Goal: Information Seeking & Learning: Find specific page/section

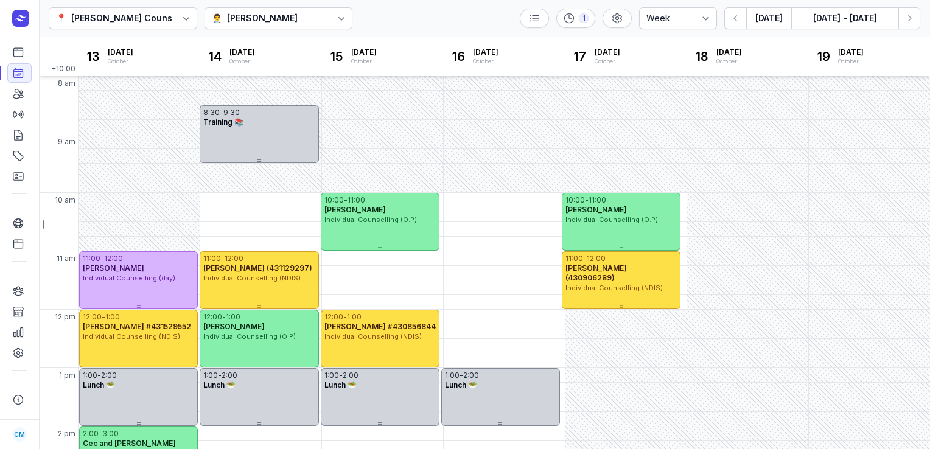
select select "week"
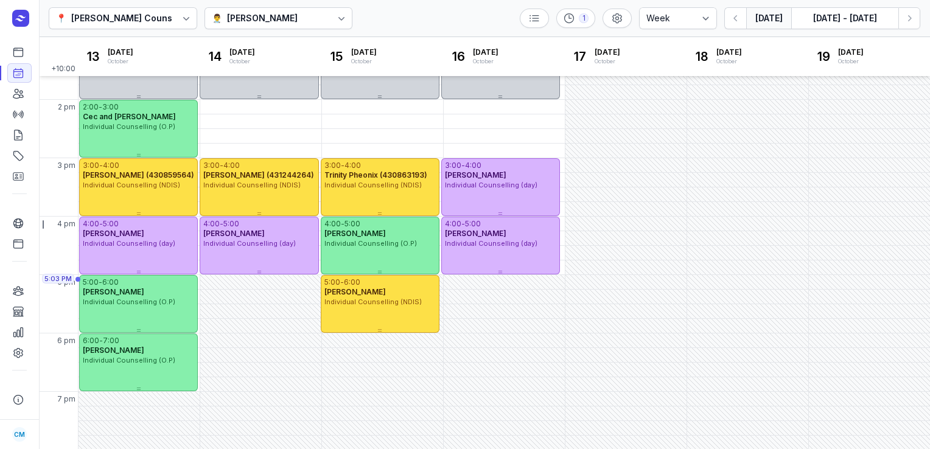
click at [769, 18] on button "[DATE]" at bounding box center [768, 18] width 45 height 22
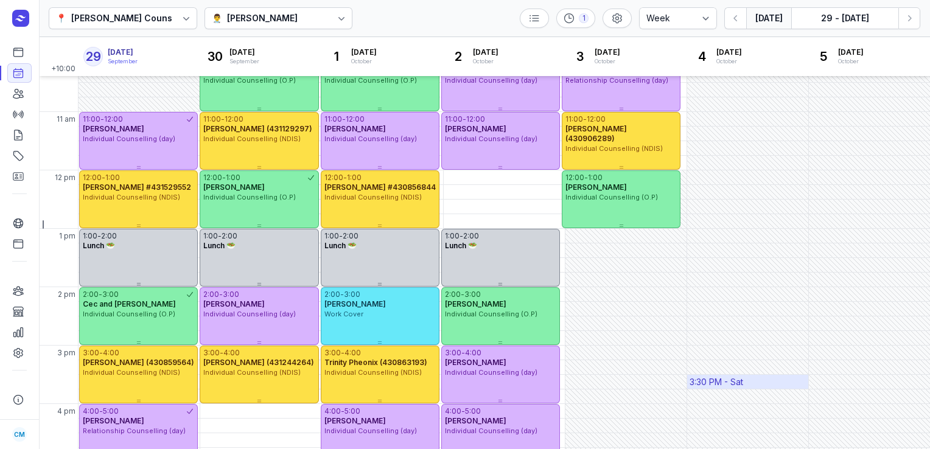
scroll to position [108, 0]
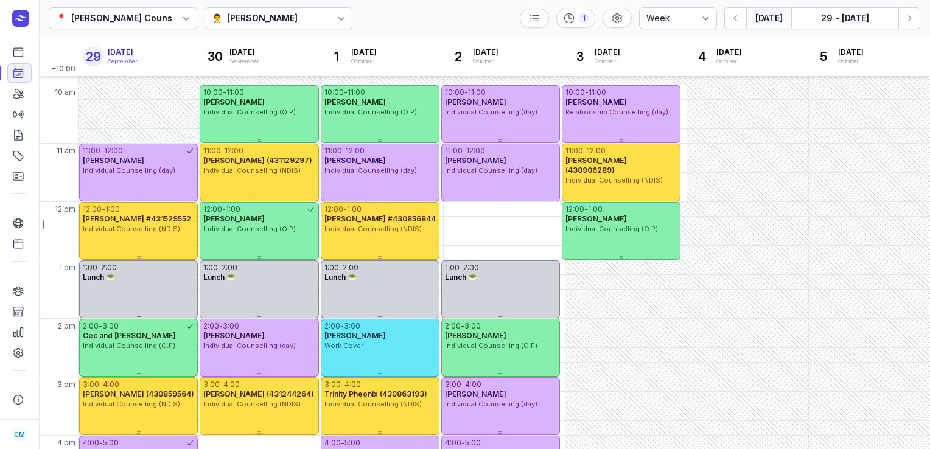
click at [256, 23] on div "[PERSON_NAME]" at bounding box center [262, 18] width 71 height 15
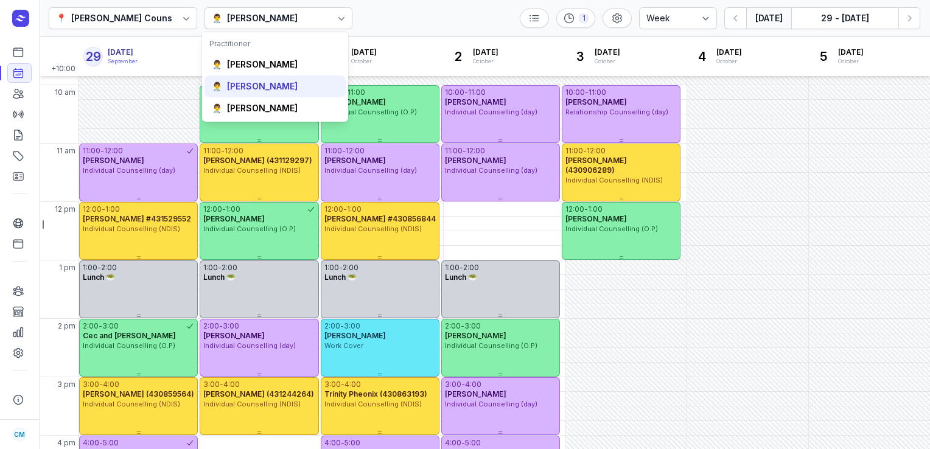
click at [251, 85] on div "[PERSON_NAME]" at bounding box center [262, 86] width 71 height 12
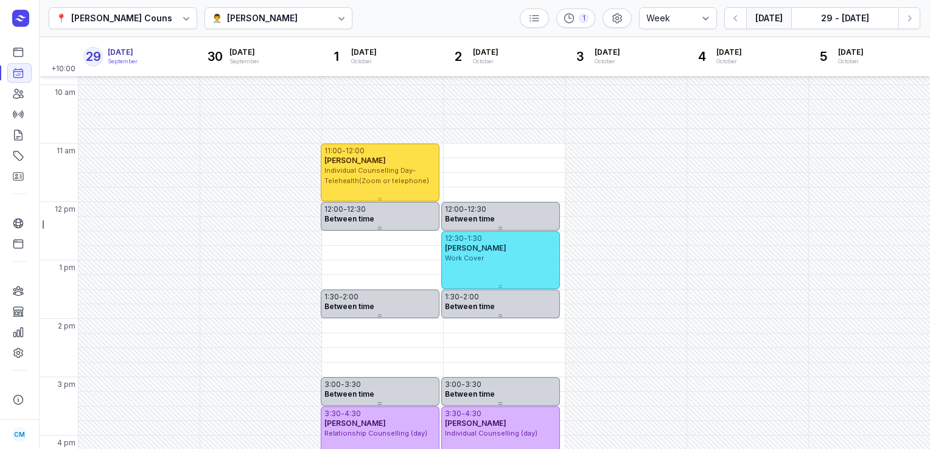
click at [767, 23] on button "[DATE]" at bounding box center [768, 18] width 45 height 22
click at [822, 21] on button "29 - [DATE]" at bounding box center [845, 18] width 107 height 22
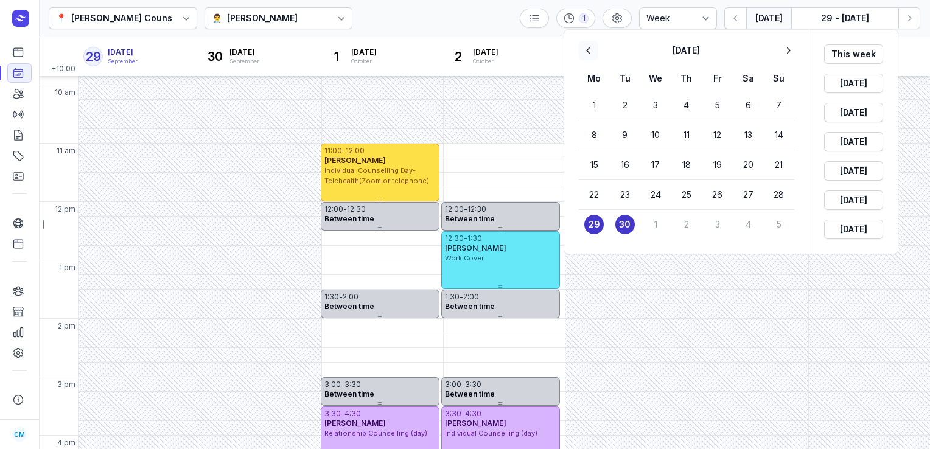
click at [589, 50] on icon "button" at bounding box center [589, 50] width 12 height 12
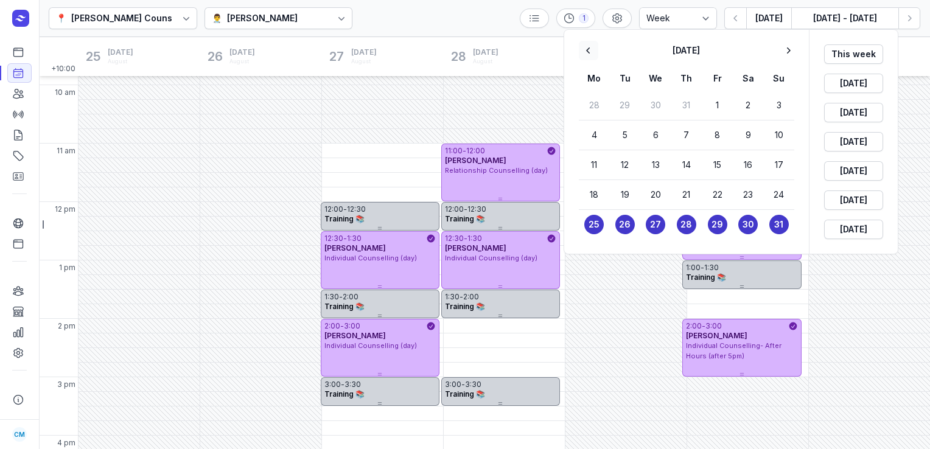
click at [589, 50] on icon "button" at bounding box center [589, 50] width 12 height 12
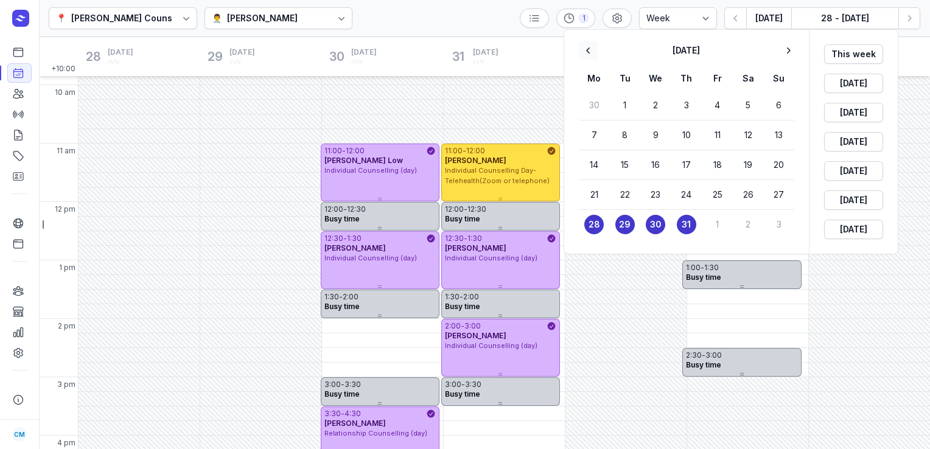
click at [589, 50] on icon "button" at bounding box center [589, 50] width 12 height 12
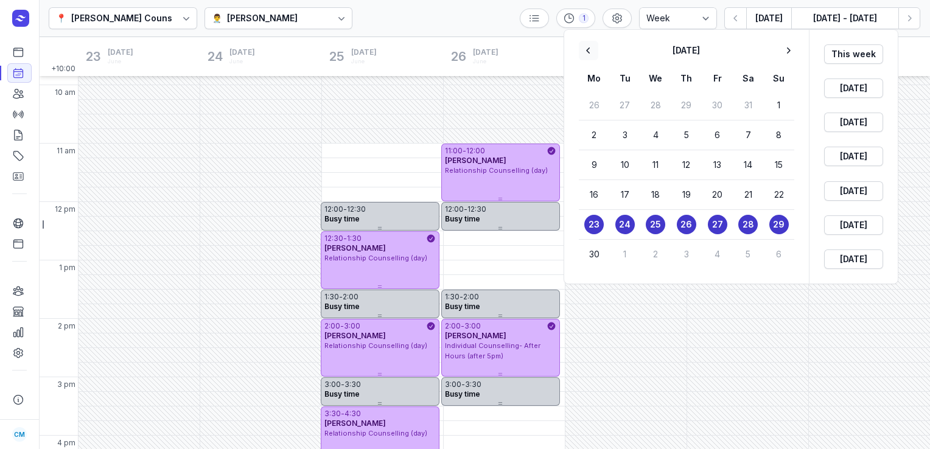
click at [589, 50] on icon "button" at bounding box center [589, 50] width 12 height 12
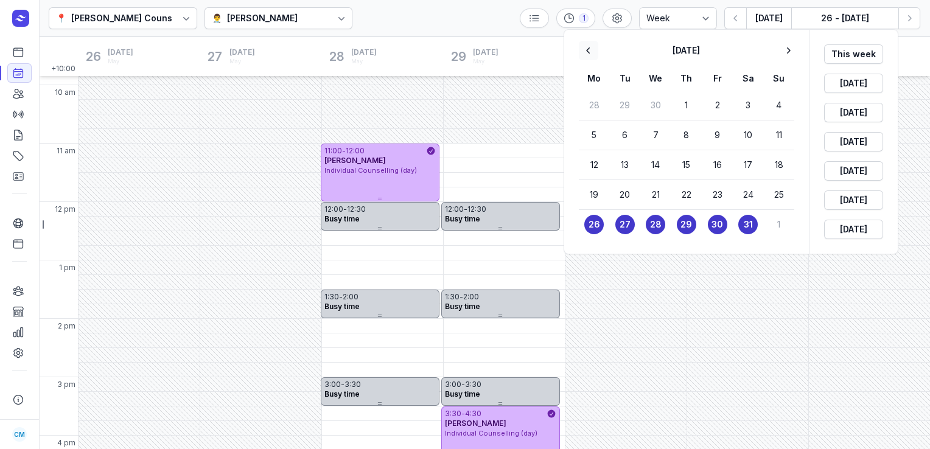
click at [589, 50] on icon "button" at bounding box center [589, 50] width 12 height 12
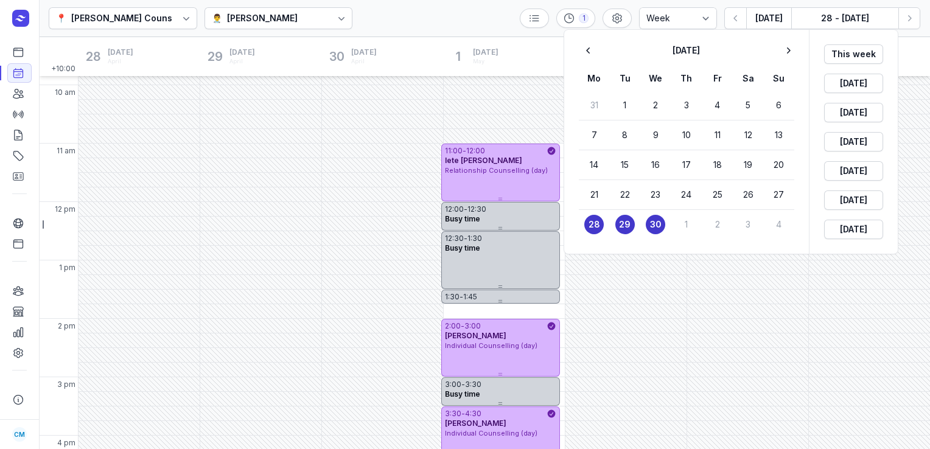
click at [622, 225] on time "29" at bounding box center [625, 225] width 12 height 12
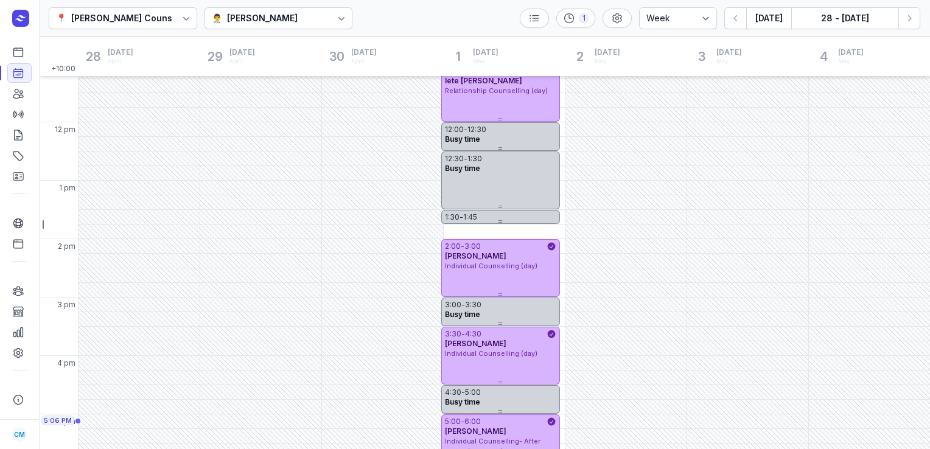
scroll to position [176, 0]
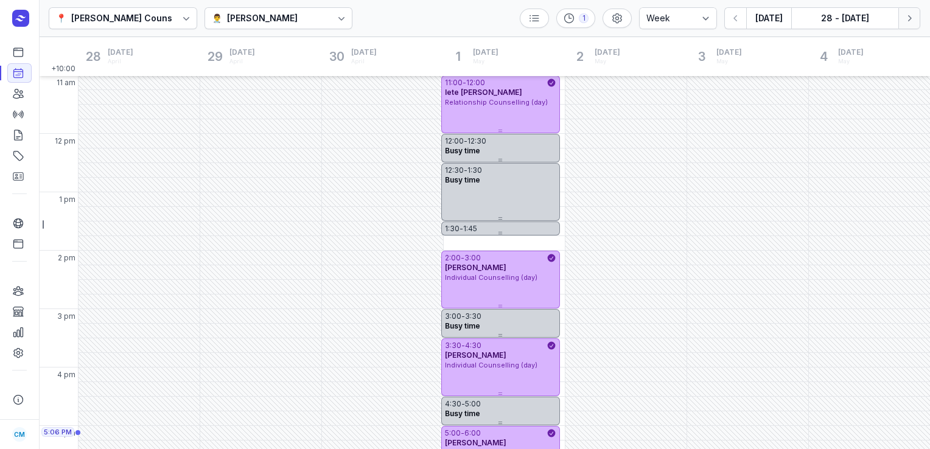
click at [914, 18] on icon "button" at bounding box center [910, 18] width 12 height 12
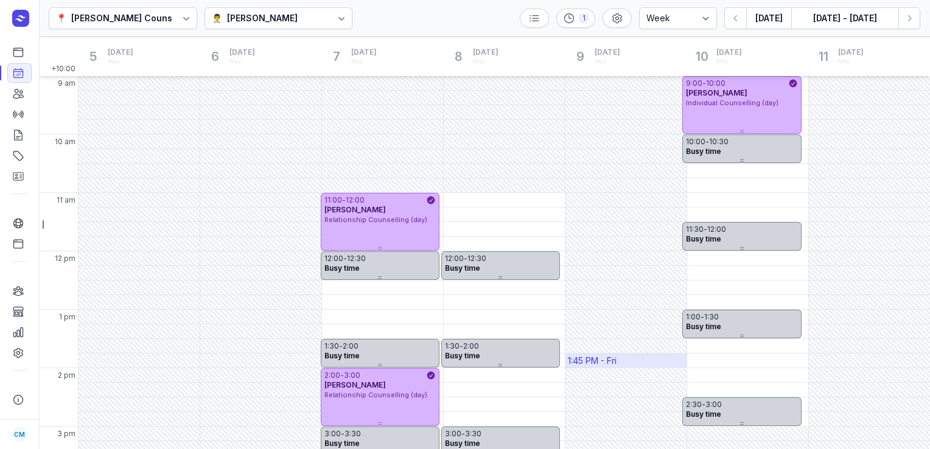
scroll to position [63, 0]
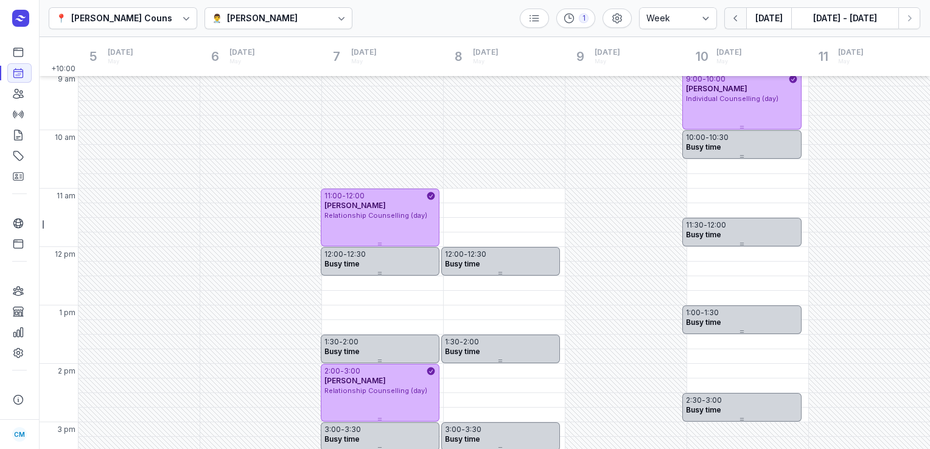
click at [740, 13] on icon "button" at bounding box center [736, 18] width 12 height 12
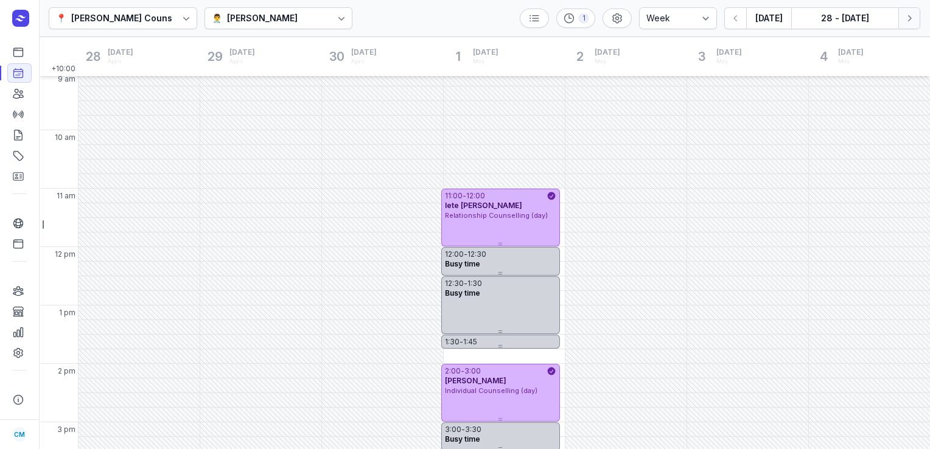
click at [904, 15] on icon "button" at bounding box center [910, 18] width 12 height 12
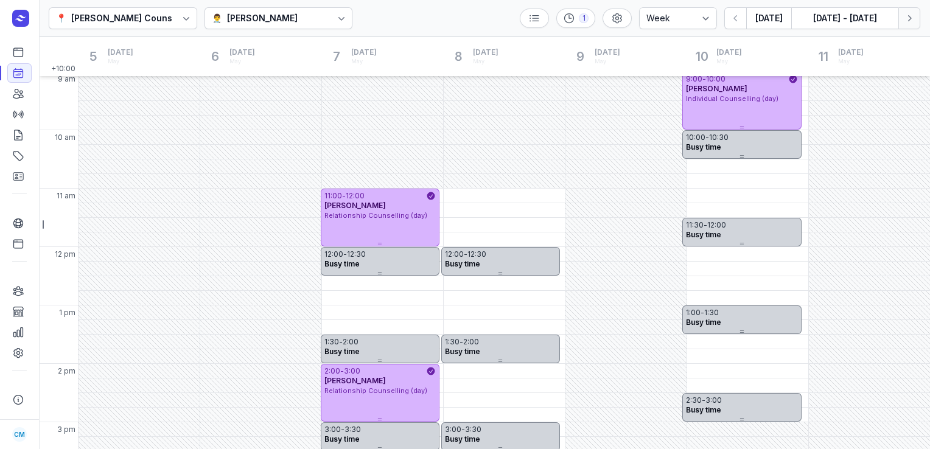
click at [904, 15] on icon "button" at bounding box center [910, 18] width 12 height 12
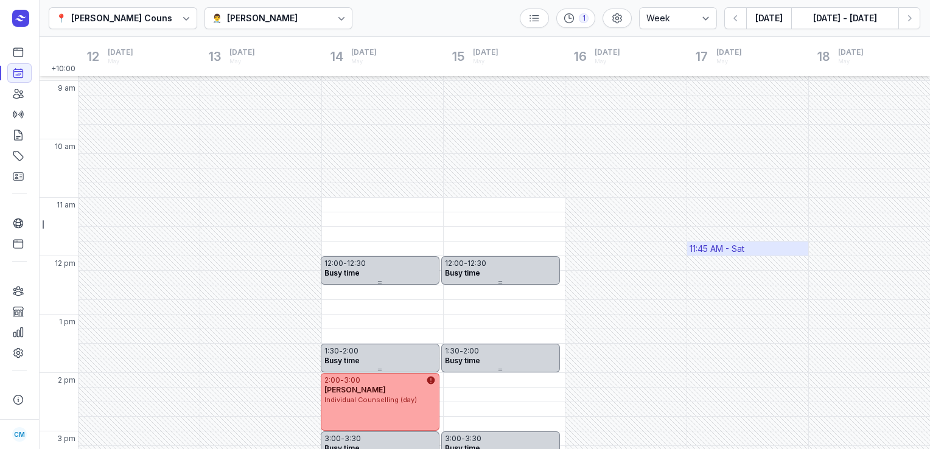
scroll to position [53, 0]
click at [911, 19] on icon "button" at bounding box center [910, 18] width 4 height 6
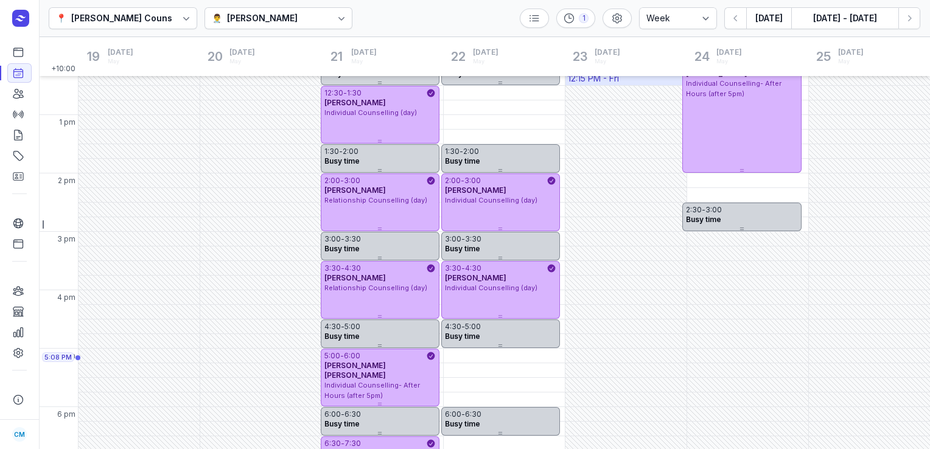
scroll to position [297, 0]
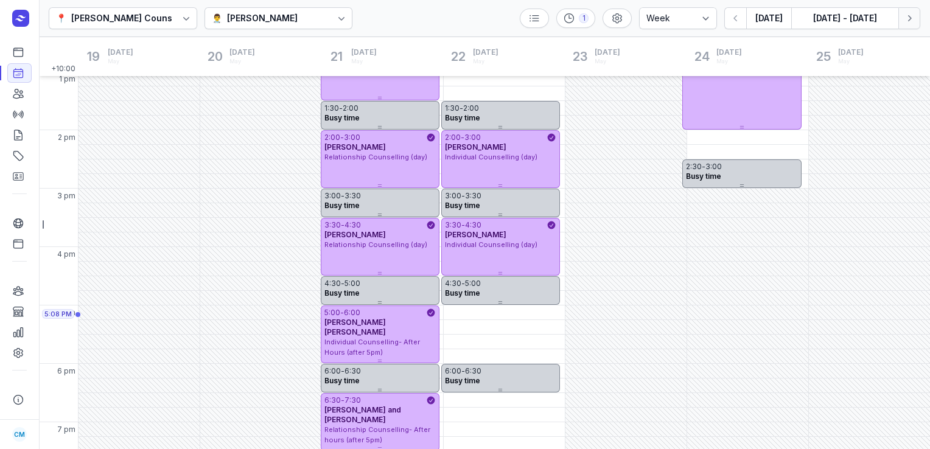
click at [911, 18] on icon "button" at bounding box center [910, 18] width 4 height 6
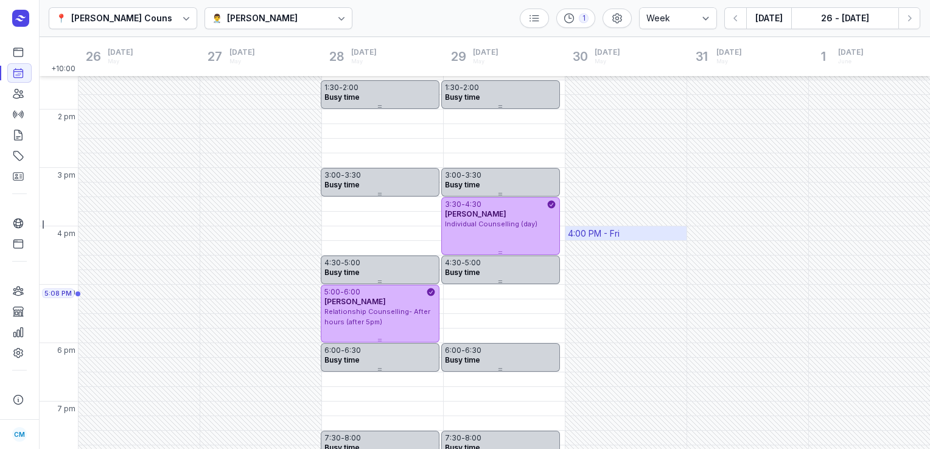
scroll to position [328, 0]
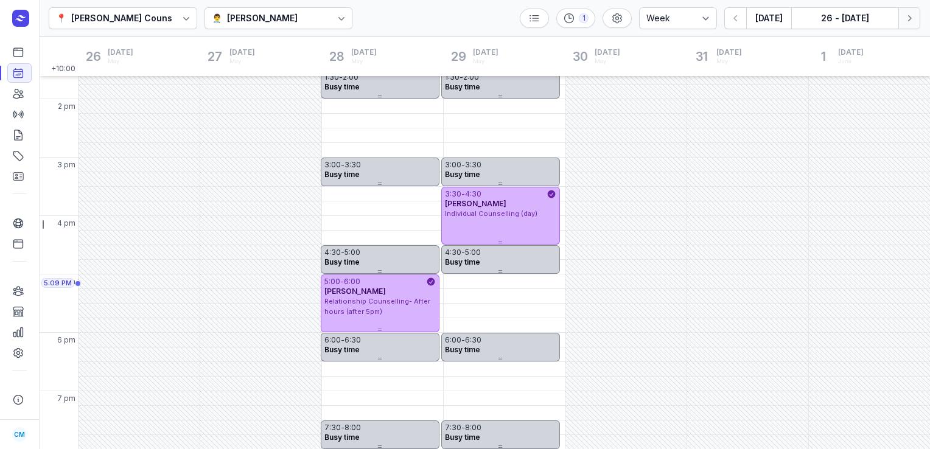
click at [908, 18] on icon "button" at bounding box center [910, 18] width 12 height 12
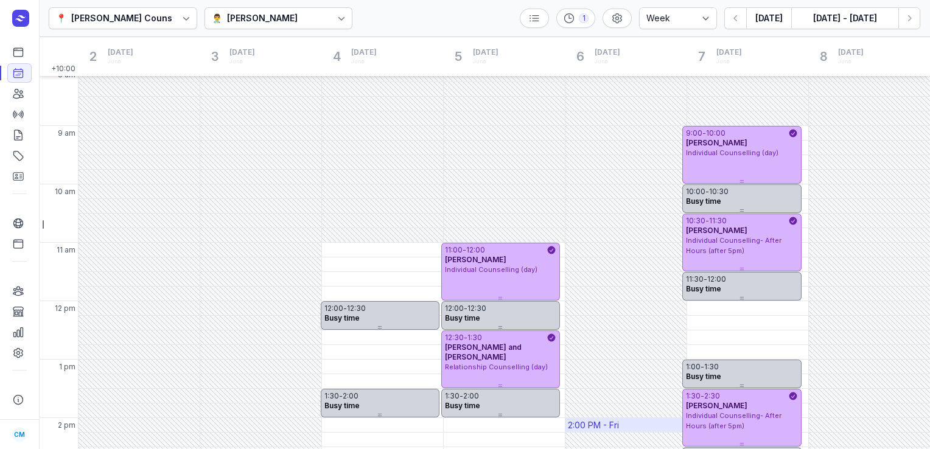
scroll to position [117, 0]
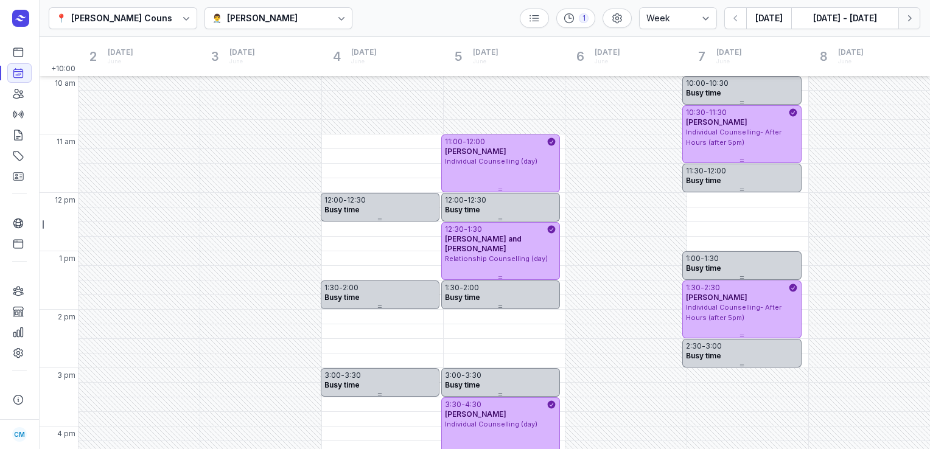
click at [910, 19] on icon "button" at bounding box center [910, 18] width 4 height 6
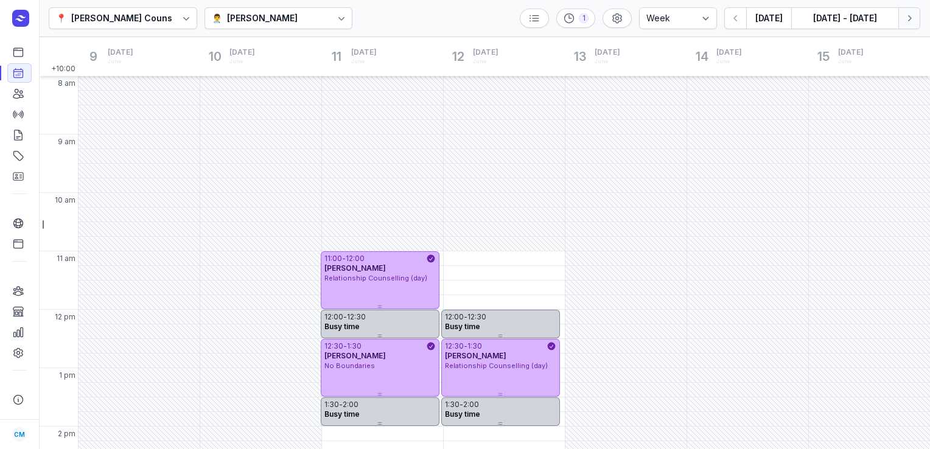
click at [908, 21] on icon "button" at bounding box center [910, 18] width 4 height 6
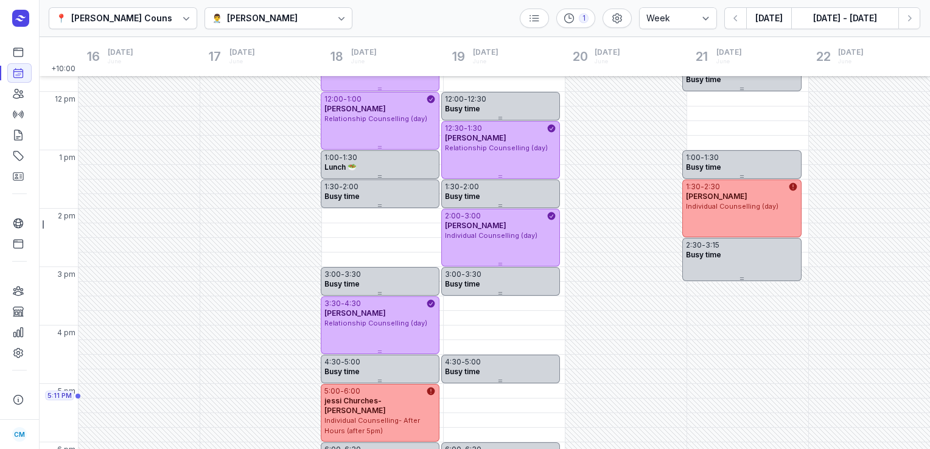
scroll to position [218, 0]
click at [905, 21] on icon "button" at bounding box center [910, 18] width 12 height 12
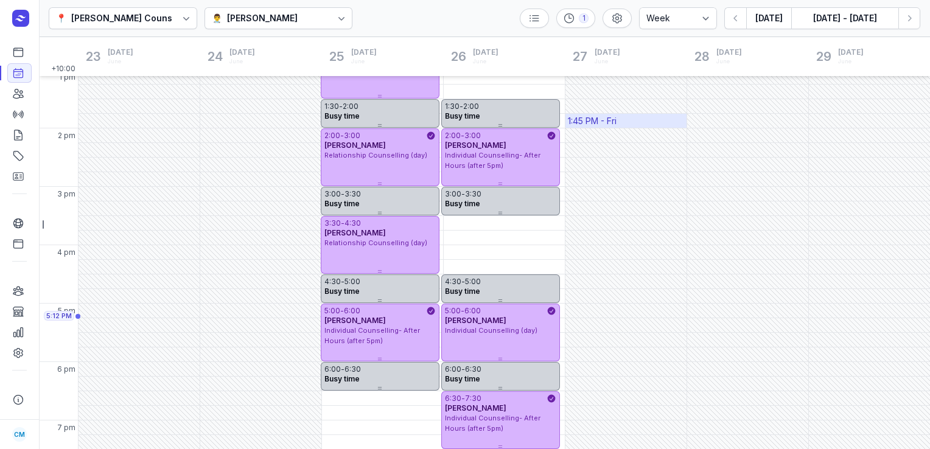
scroll to position [328, 0]
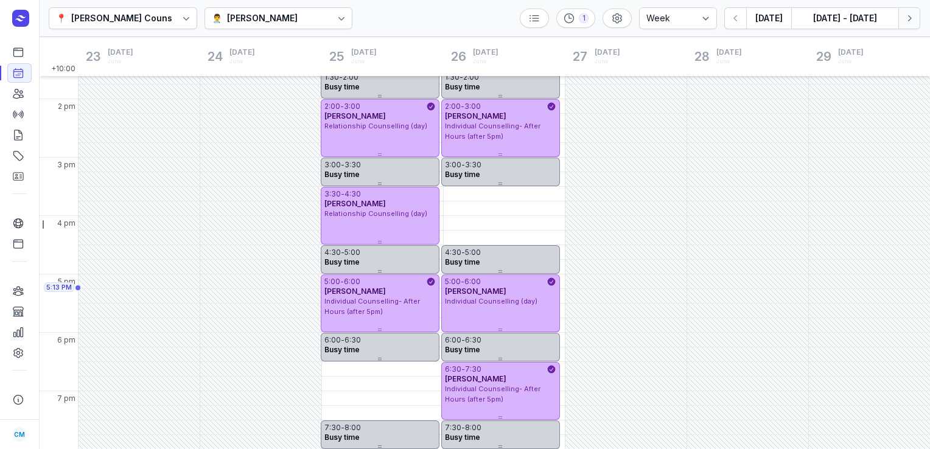
click at [906, 16] on icon "button" at bounding box center [910, 18] width 12 height 12
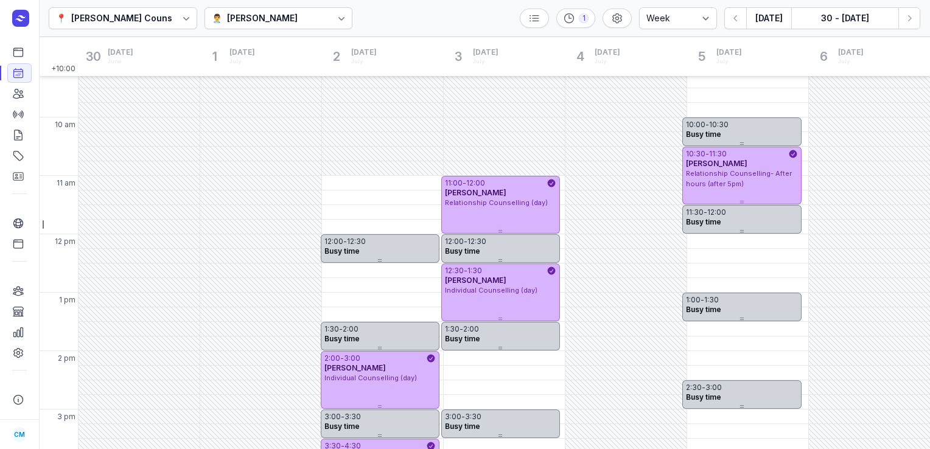
scroll to position [75, 0]
click at [913, 17] on icon "button" at bounding box center [910, 18] width 12 height 12
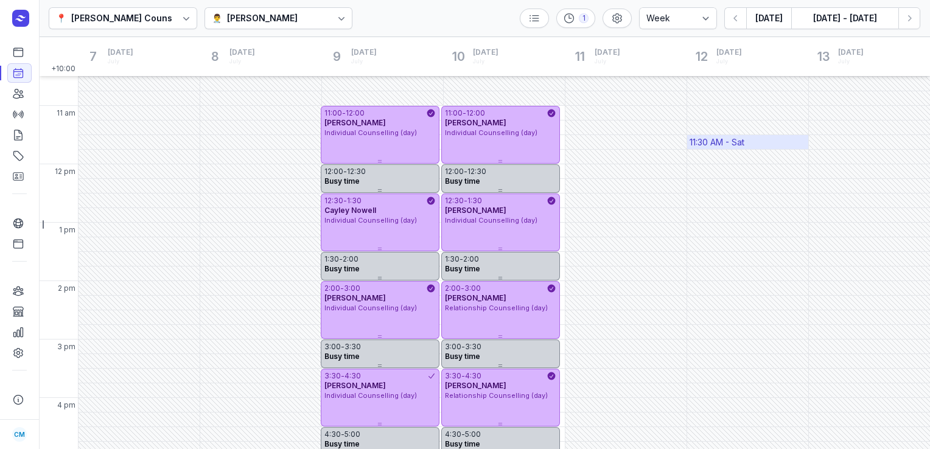
scroll to position [133, 0]
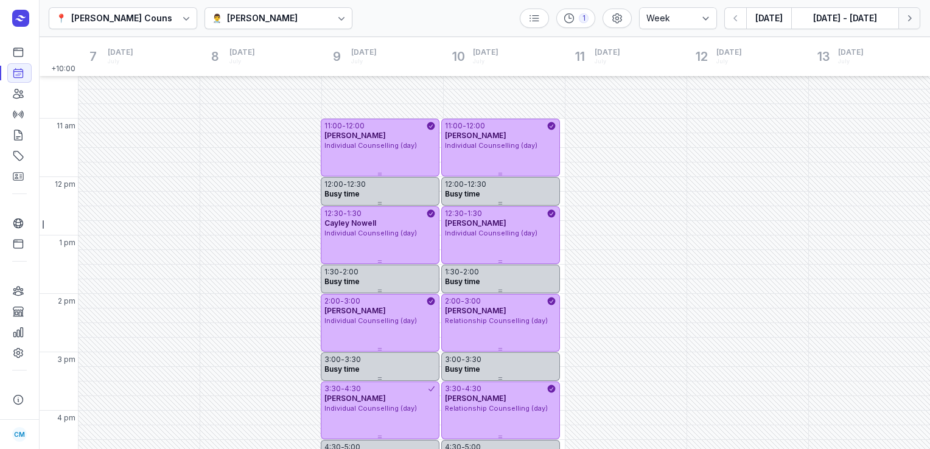
click at [916, 18] on button "Next week" at bounding box center [910, 18] width 22 height 22
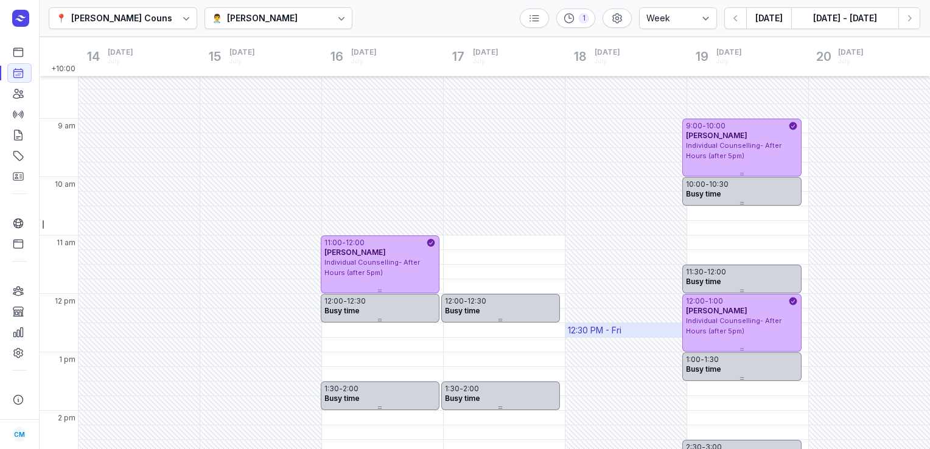
scroll to position [175, 0]
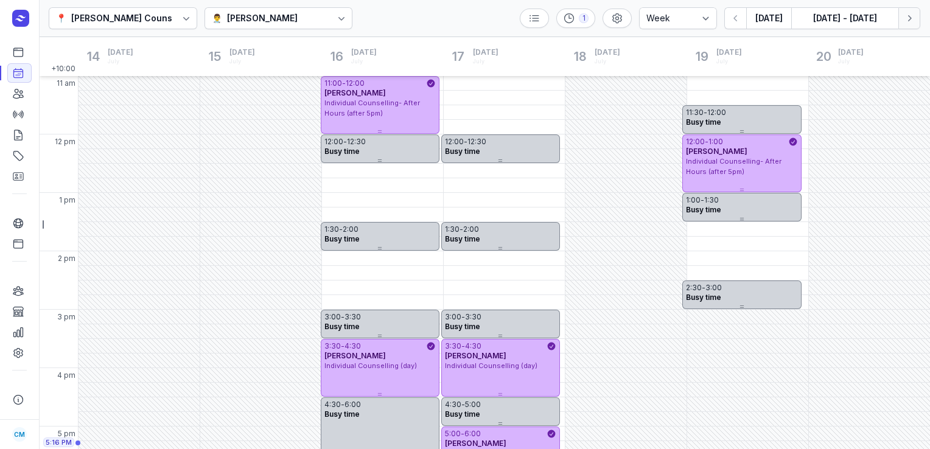
click at [913, 20] on icon "button" at bounding box center [910, 18] width 12 height 12
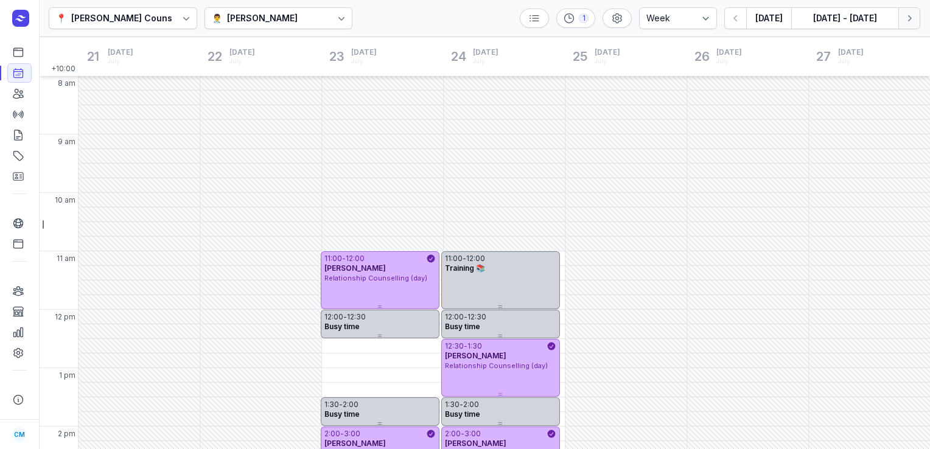
click at [913, 10] on button "Next week" at bounding box center [910, 18] width 22 height 22
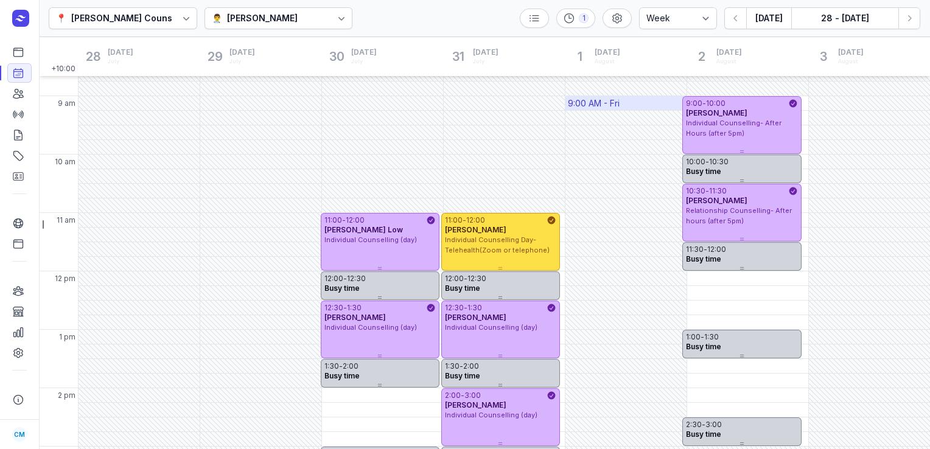
scroll to position [38, 0]
click at [915, 24] on button "Next week" at bounding box center [910, 18] width 22 height 22
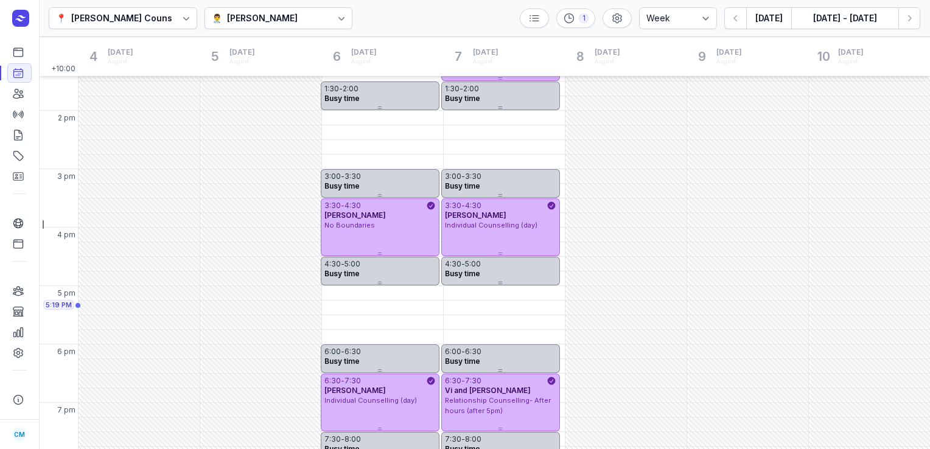
scroll to position [328, 0]
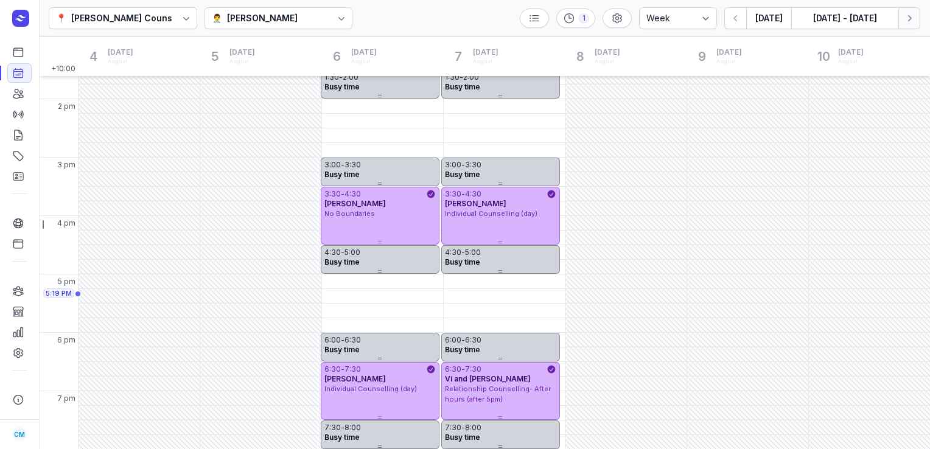
click at [913, 26] on button "Next week" at bounding box center [910, 18] width 22 height 22
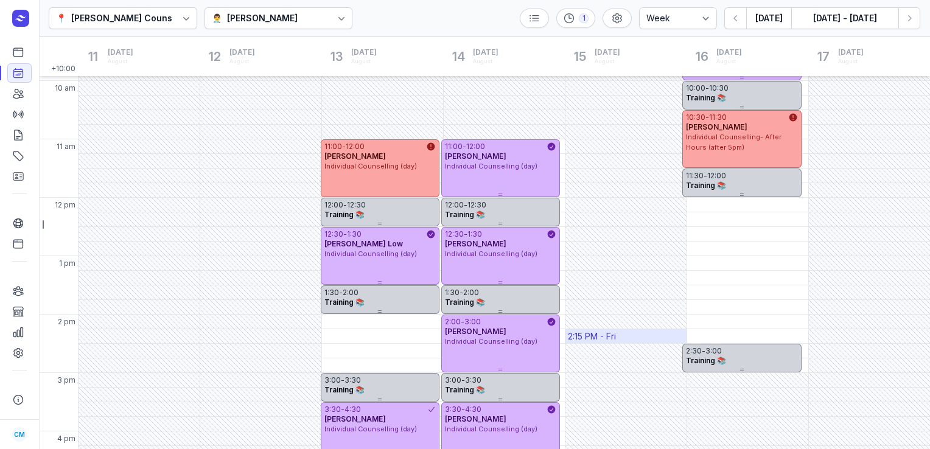
scroll to position [5, 0]
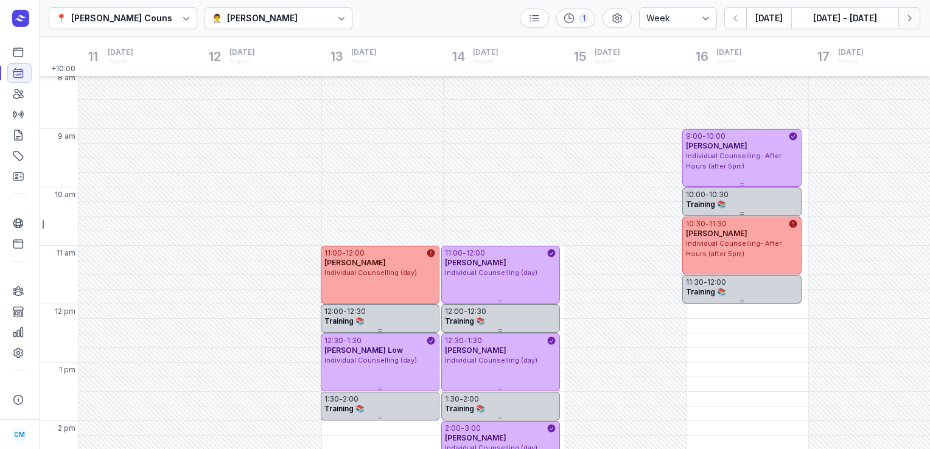
click at [907, 20] on icon "button" at bounding box center [910, 18] width 12 height 12
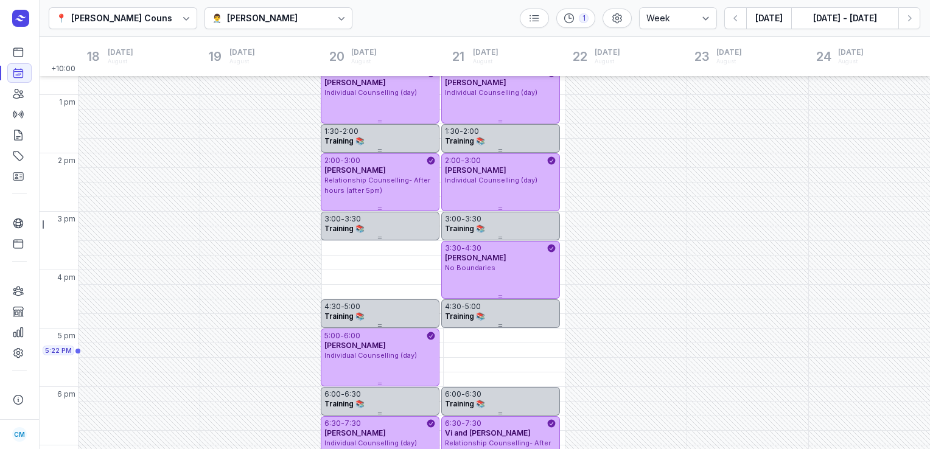
scroll to position [322, 0]
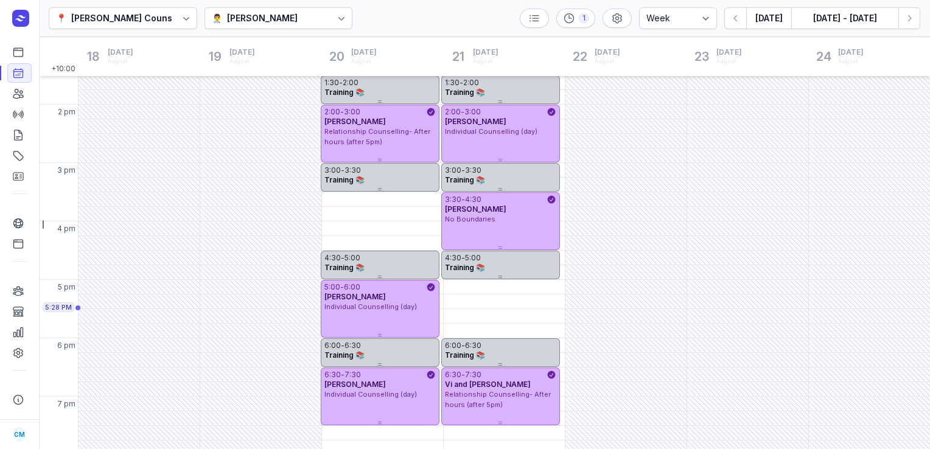
click at [899, 7] on button "Next week" at bounding box center [910, 18] width 22 height 22
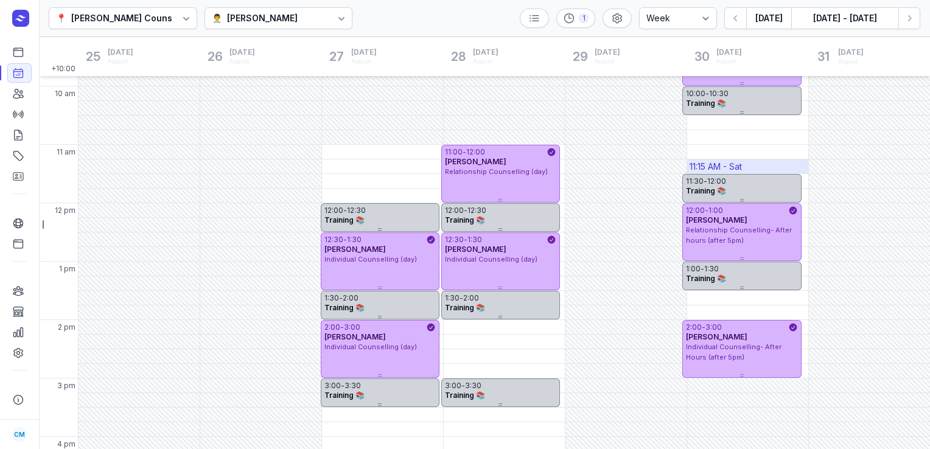
scroll to position [124, 0]
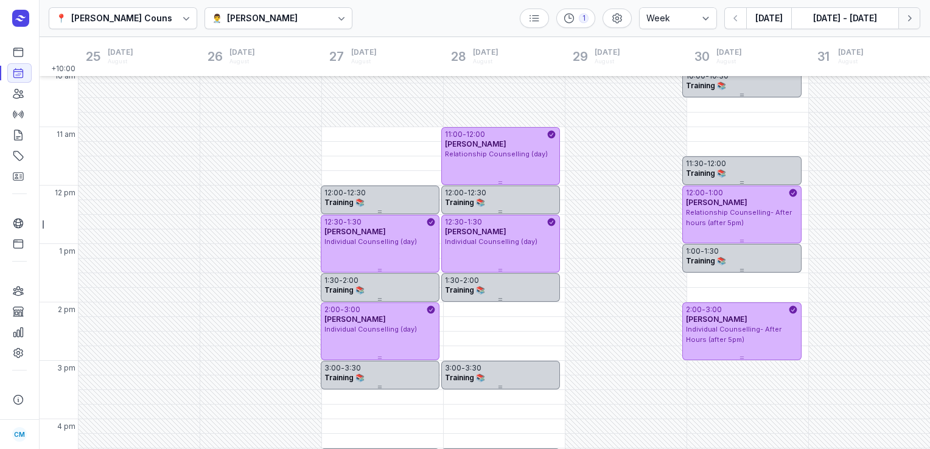
click at [909, 24] on icon "button" at bounding box center [910, 18] width 12 height 12
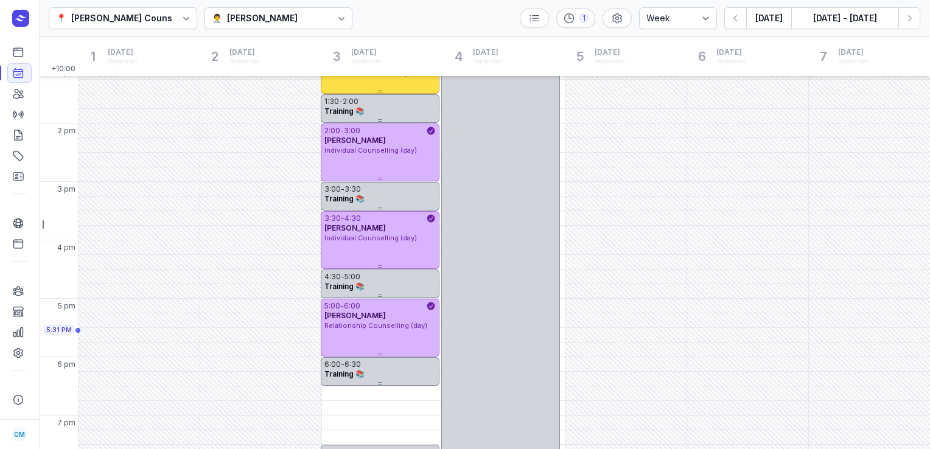
scroll to position [328, 0]
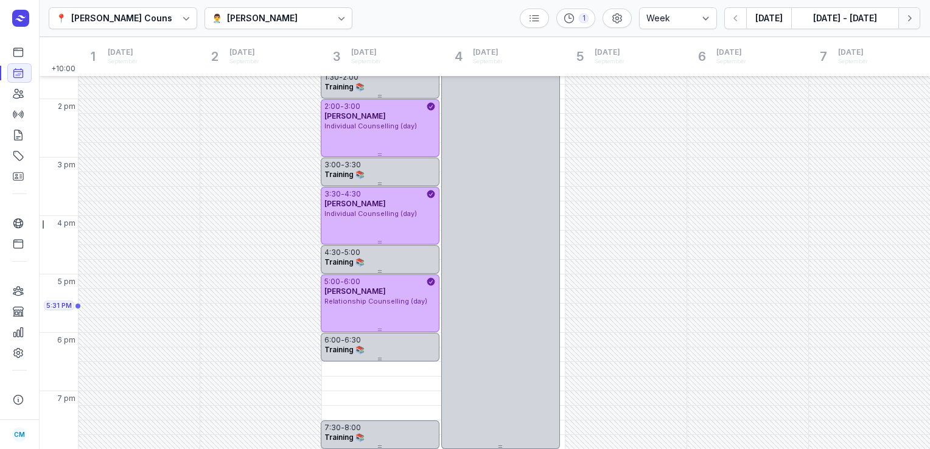
click at [907, 16] on icon "button" at bounding box center [910, 18] width 12 height 12
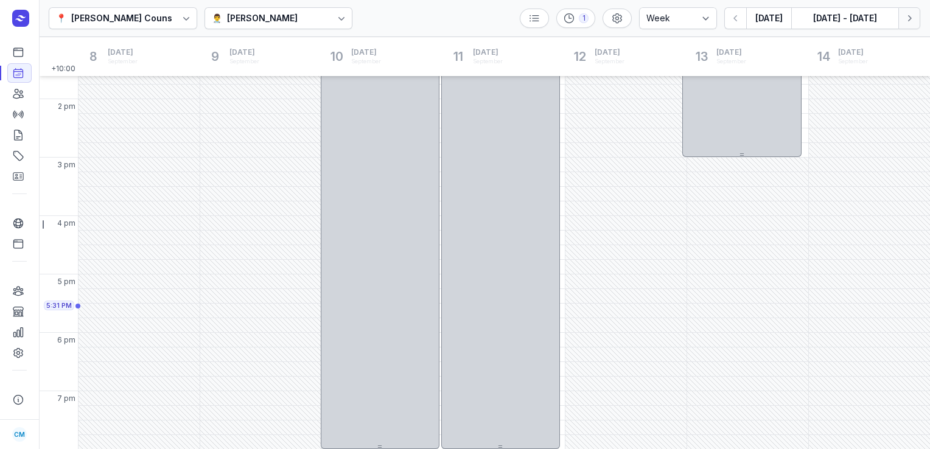
click at [907, 16] on icon "button" at bounding box center [910, 18] width 12 height 12
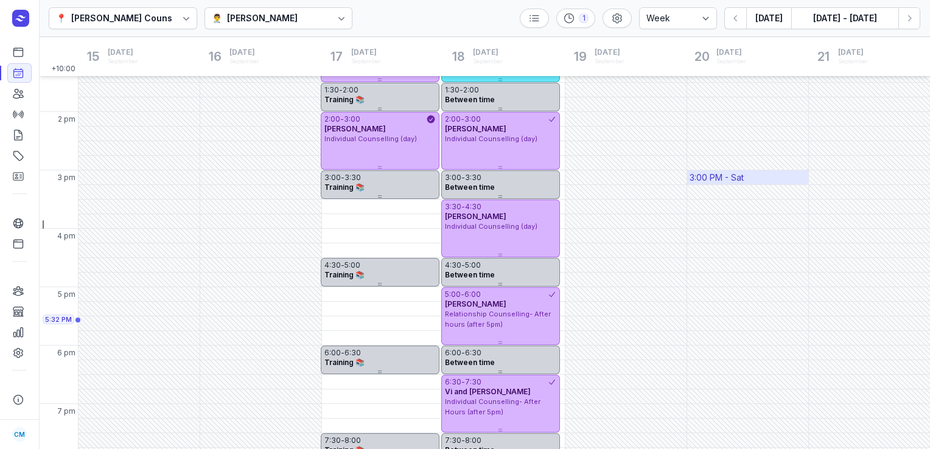
scroll to position [328, 0]
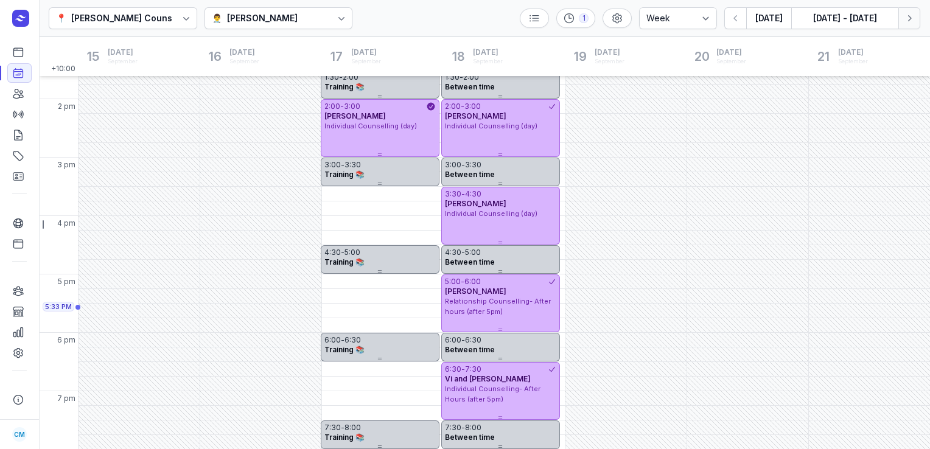
click at [911, 16] on icon "button" at bounding box center [910, 18] width 12 height 12
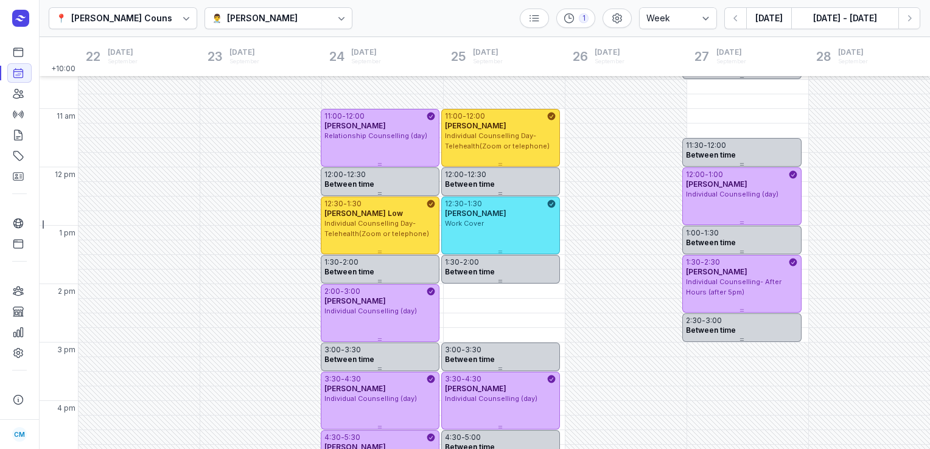
scroll to position [144, 0]
click at [906, 16] on icon "button" at bounding box center [910, 18] width 12 height 12
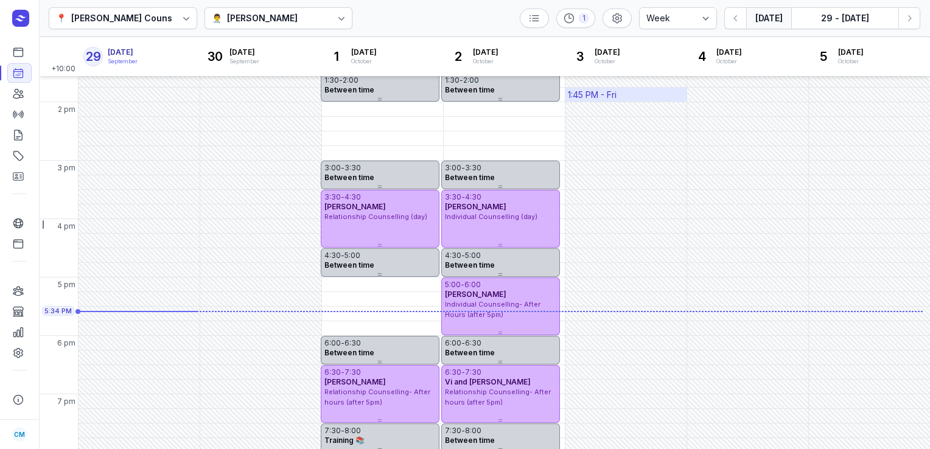
scroll to position [328, 0]
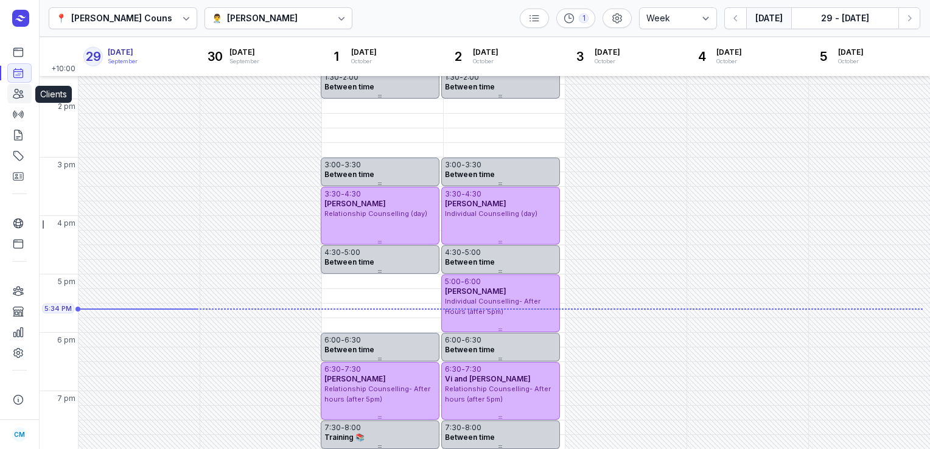
click at [21, 94] on icon at bounding box center [18, 94] width 10 height 9
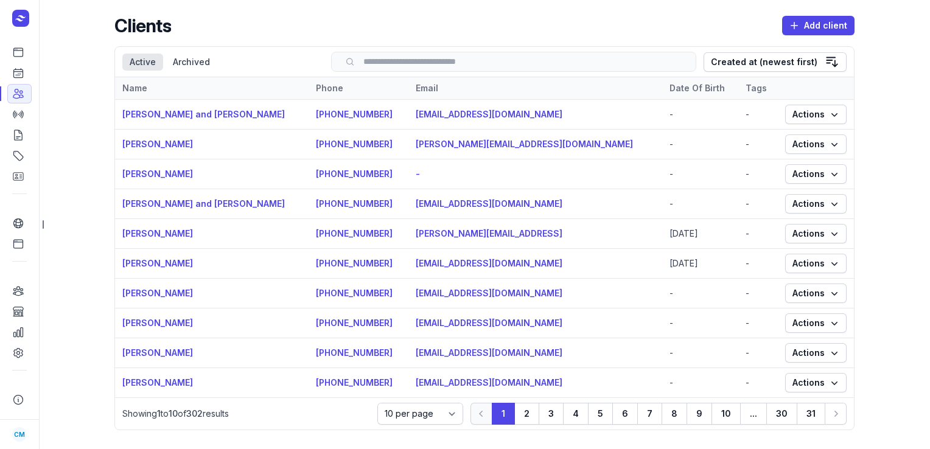
click at [466, 66] on input "search" at bounding box center [514, 61] width 340 height 9
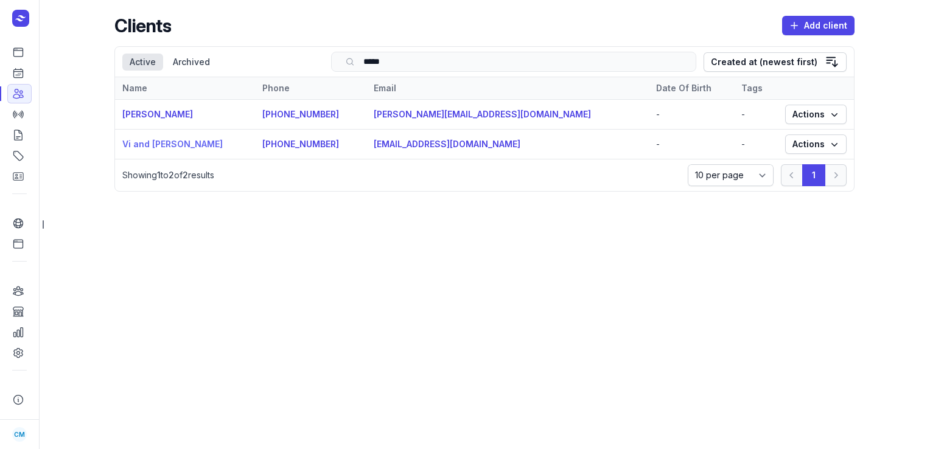
type input "*****"
click at [195, 141] on link "Vi and [PERSON_NAME]" at bounding box center [172, 144] width 100 height 10
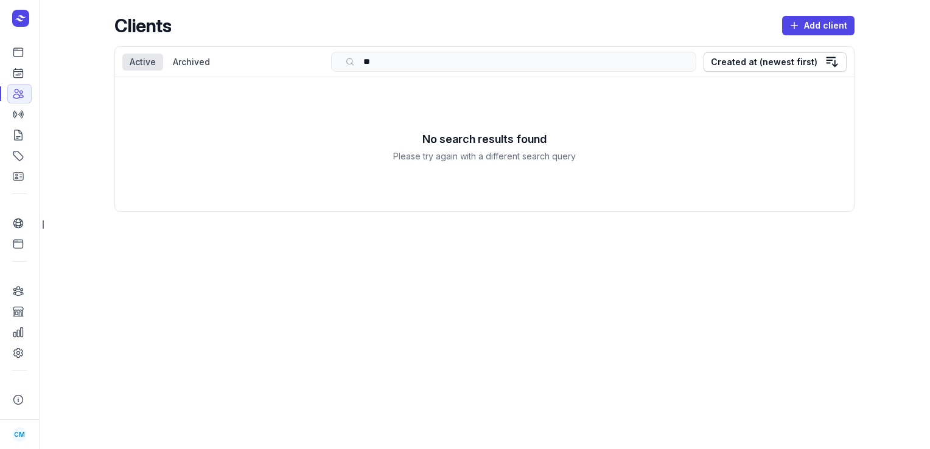
type input "*"
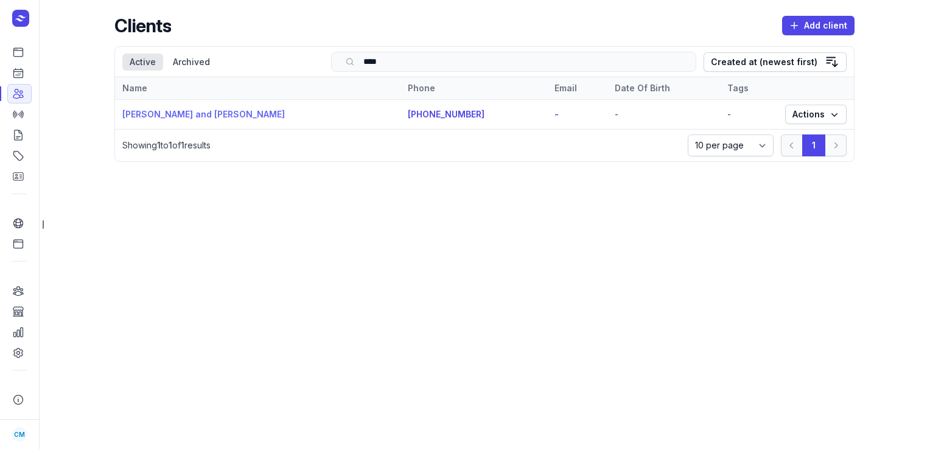
type input "****"
click at [220, 117] on link "[PERSON_NAME] and [PERSON_NAME]" at bounding box center [203, 114] width 163 height 10
drag, startPoint x: 399, startPoint y: 60, endPoint x: 326, endPoint y: 57, distance: 73.1
click at [326, 57] on div "Select a tab Active Archived Active Archived Search **** Created at (newest fir…" at bounding box center [484, 62] width 739 height 30
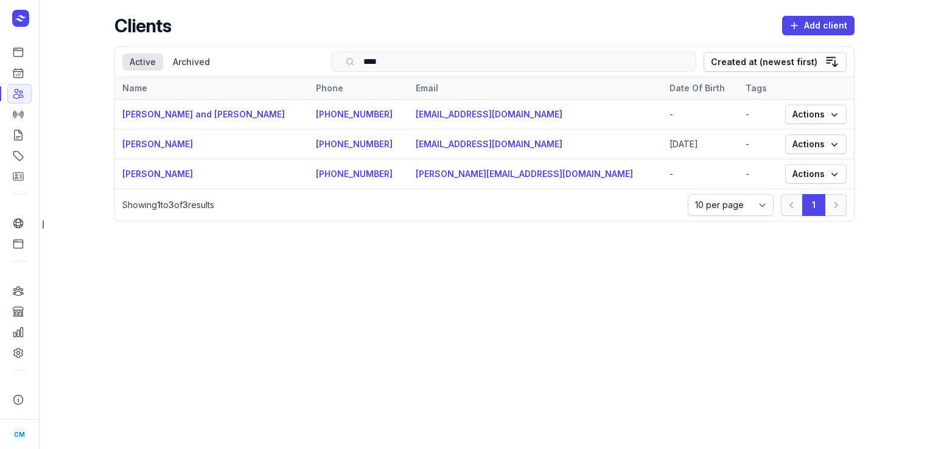
type input "****"
click at [189, 120] on td "[PERSON_NAME] and [PERSON_NAME]" at bounding box center [212, 115] width 194 height 30
click at [185, 113] on link "[PERSON_NAME] and [PERSON_NAME]" at bounding box center [203, 114] width 163 height 10
type input "*"
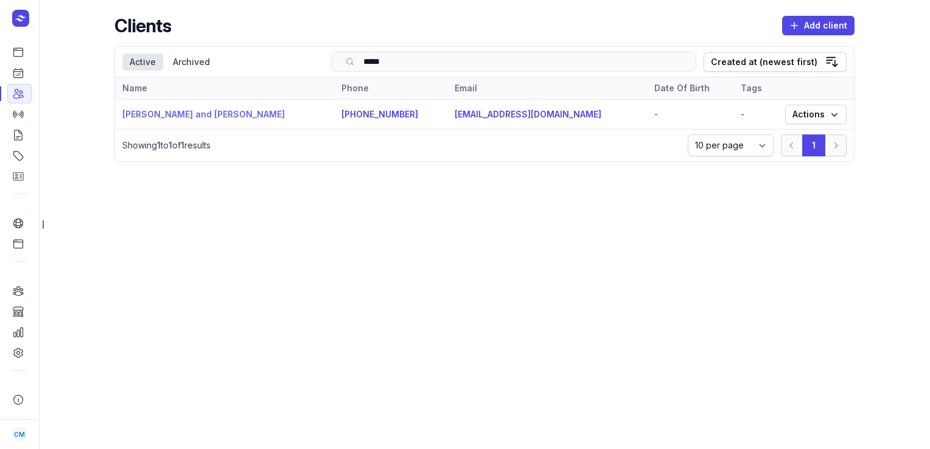
type input "*****"
click at [218, 111] on link "[PERSON_NAME] and [PERSON_NAME]" at bounding box center [203, 114] width 163 height 10
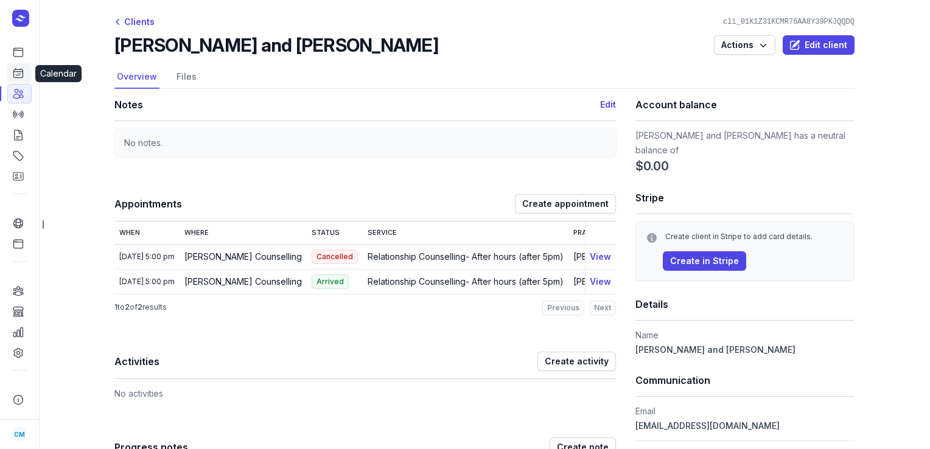
click at [25, 72] on link "Calendar" at bounding box center [19, 72] width 24 height 19
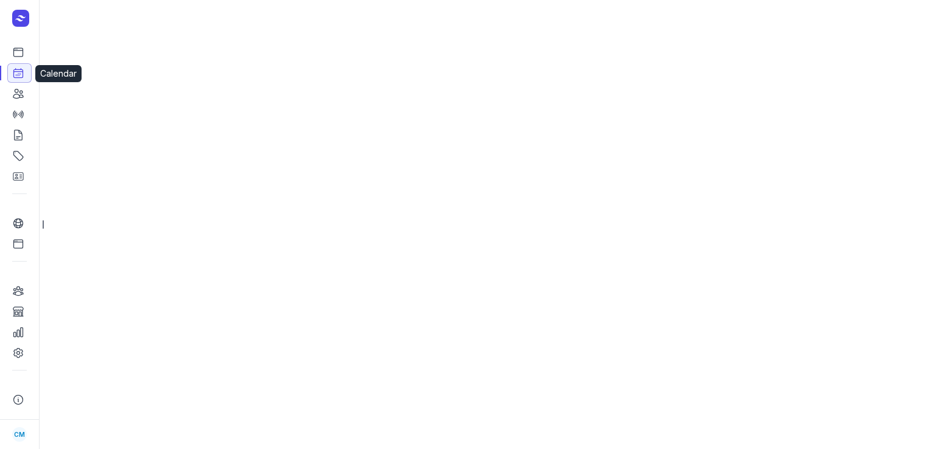
select select "week"
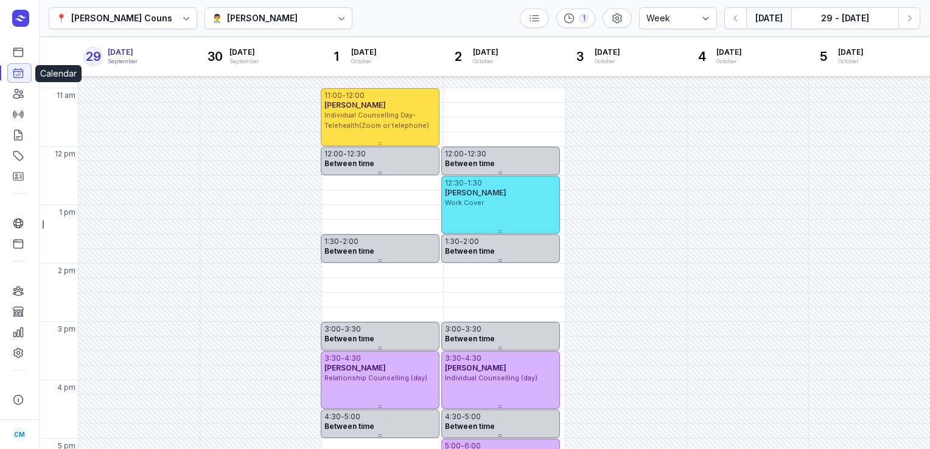
scroll to position [328, 0]
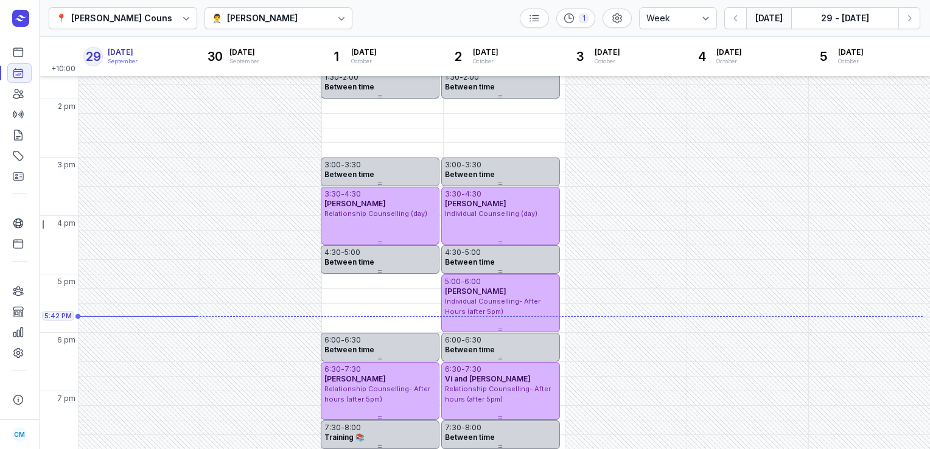
click at [223, 26] on div "👨‍⚕️ [PERSON_NAME]" at bounding box center [279, 18] width 149 height 22
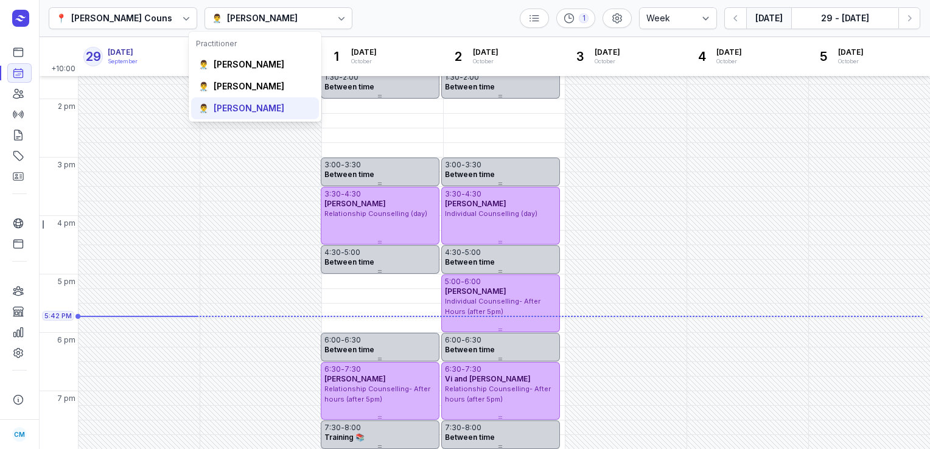
click at [227, 97] on div "👨‍⚕️ [PERSON_NAME]" at bounding box center [255, 108] width 128 height 22
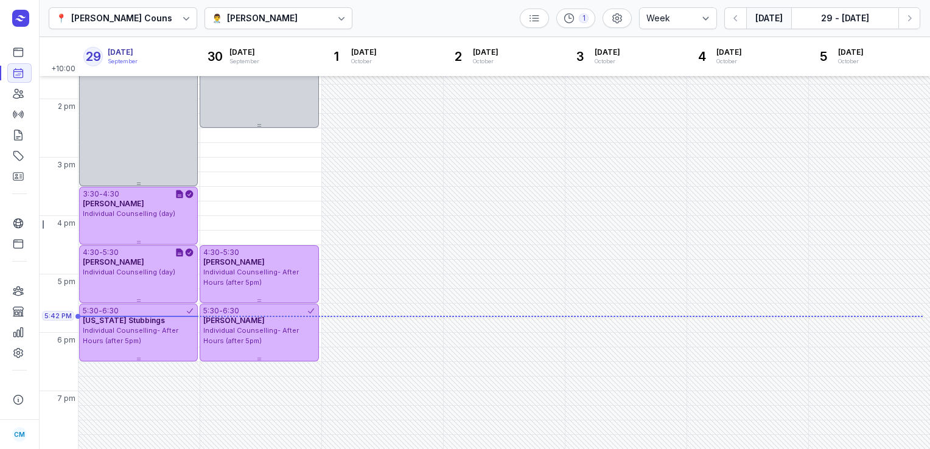
click at [772, 24] on button "[DATE]" at bounding box center [768, 18] width 45 height 22
click at [740, 19] on icon "button" at bounding box center [736, 18] width 12 height 12
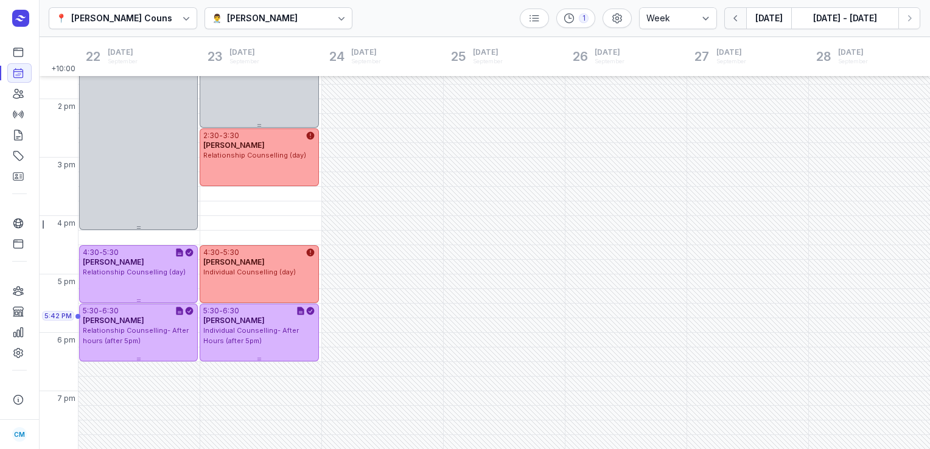
click at [740, 19] on icon "button" at bounding box center [736, 18] width 12 height 12
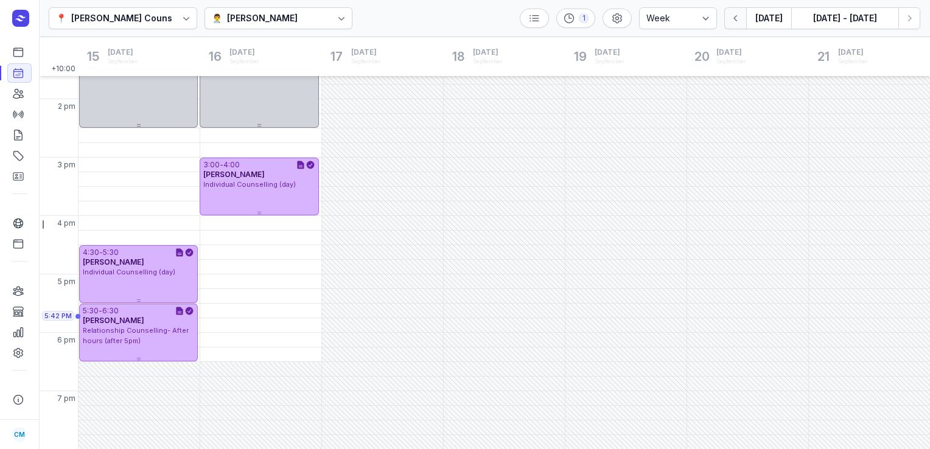
click at [740, 19] on icon "button" at bounding box center [736, 18] width 12 height 12
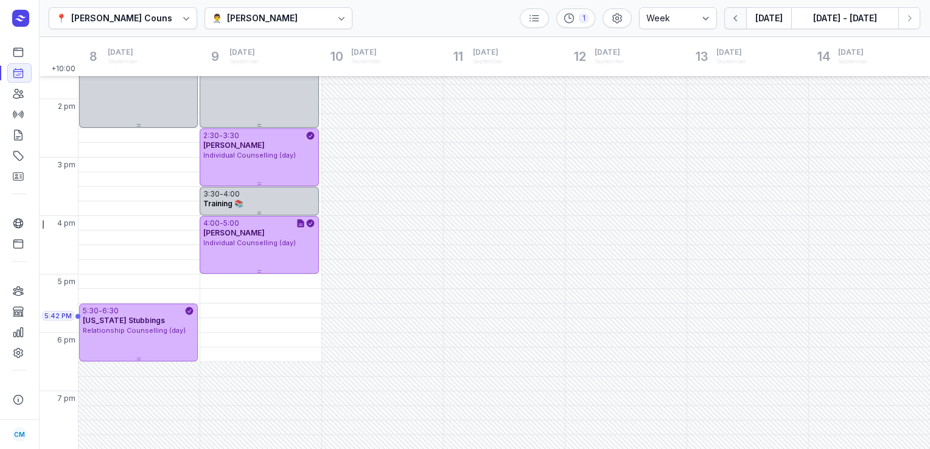
click at [740, 19] on icon "button" at bounding box center [736, 18] width 12 height 12
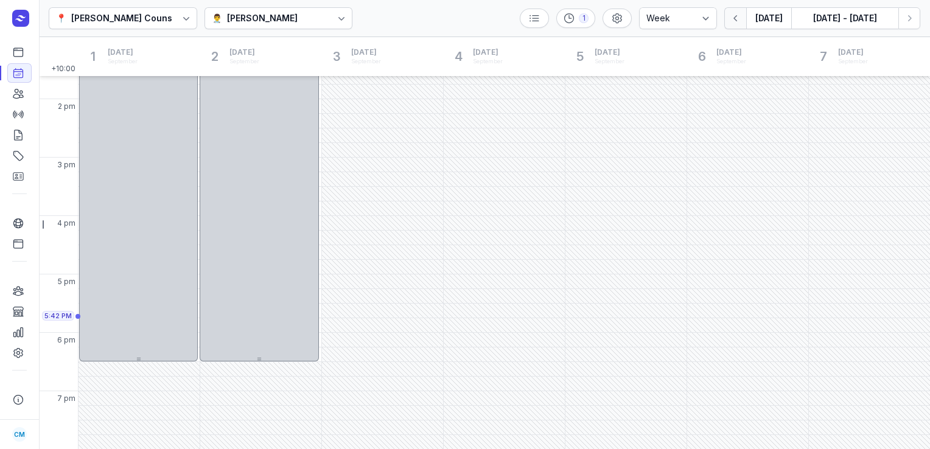
click at [740, 19] on icon "button" at bounding box center [736, 18] width 12 height 12
click at [913, 21] on icon "button" at bounding box center [910, 18] width 12 height 12
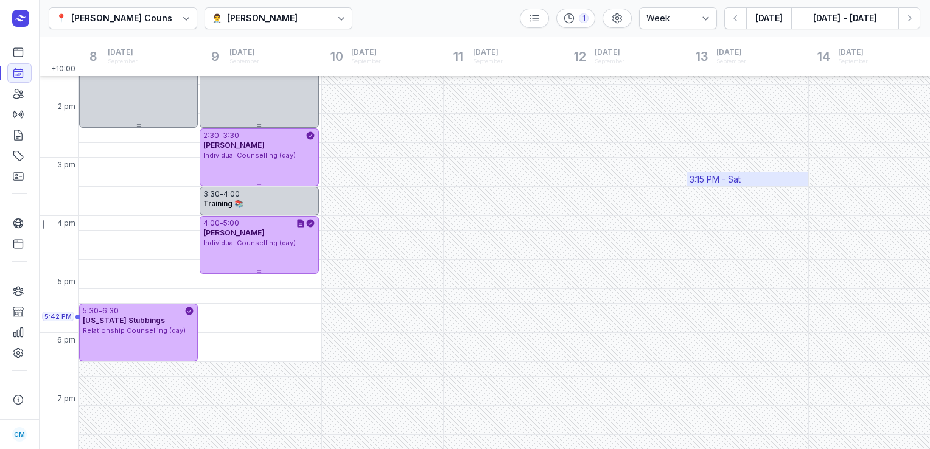
scroll to position [327, 0]
click at [908, 23] on icon "button" at bounding box center [910, 18] width 12 height 12
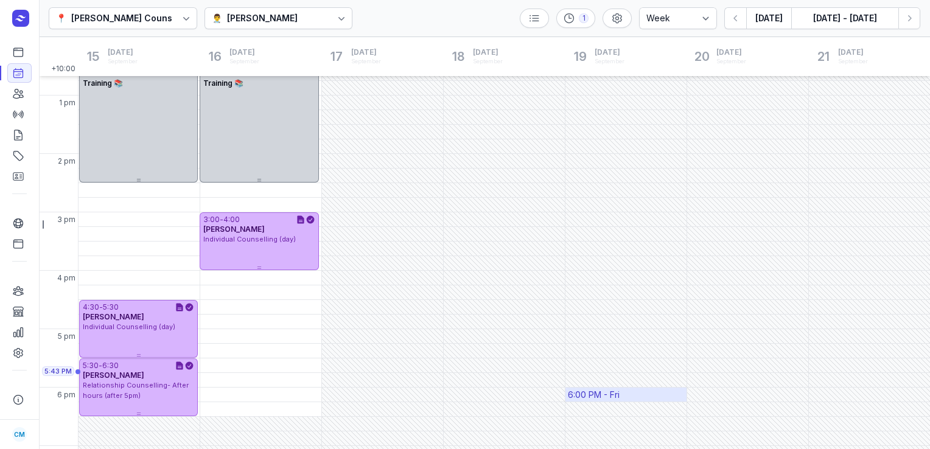
scroll to position [328, 0]
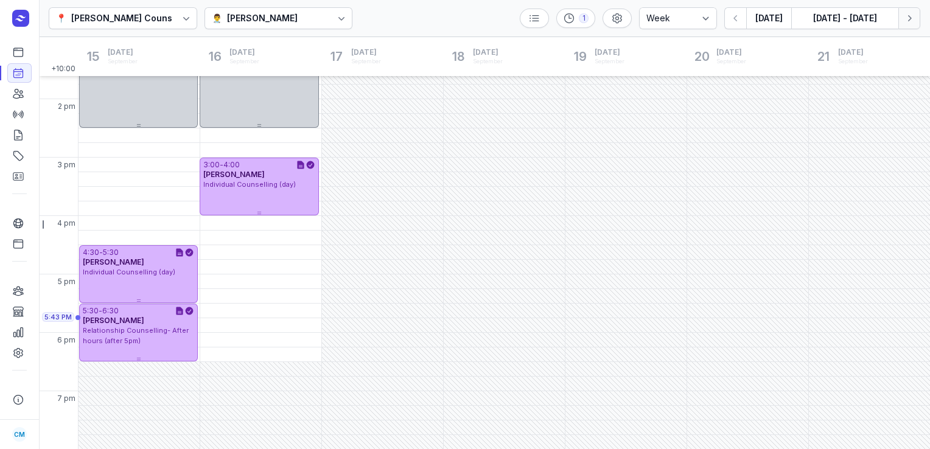
click at [911, 24] on button "Next week" at bounding box center [910, 18] width 22 height 22
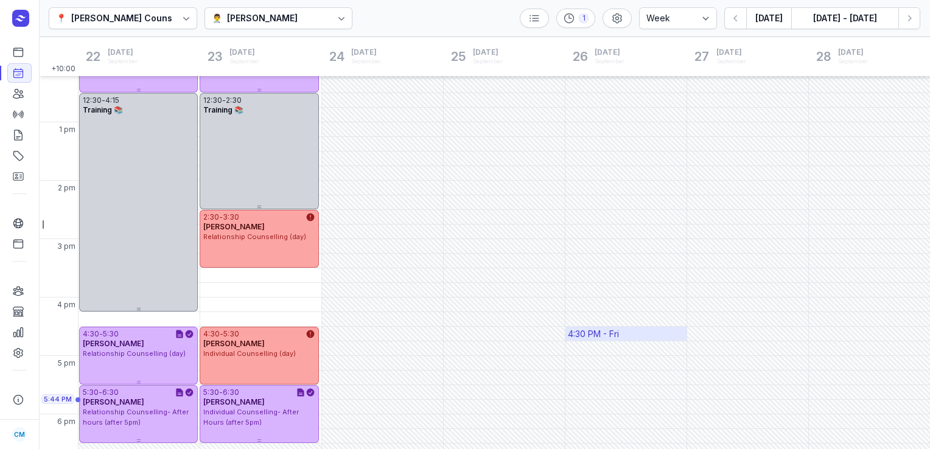
scroll to position [259, 0]
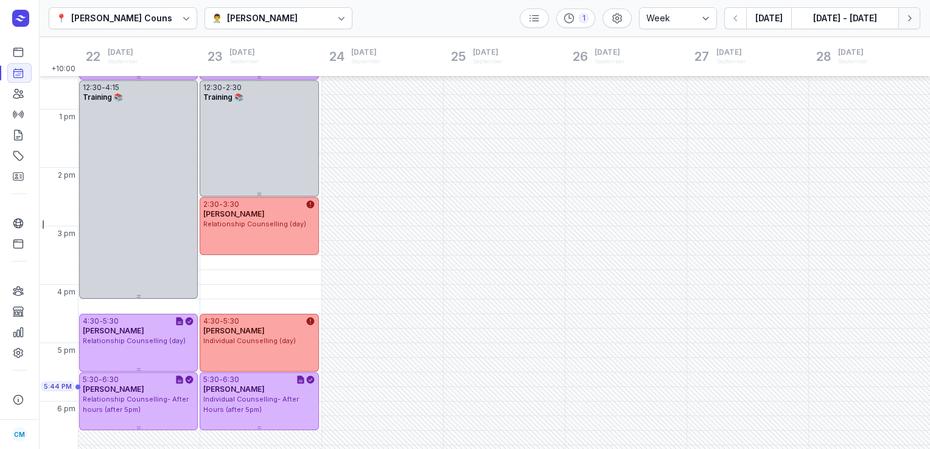
click at [911, 23] on icon "button" at bounding box center [910, 18] width 12 height 12
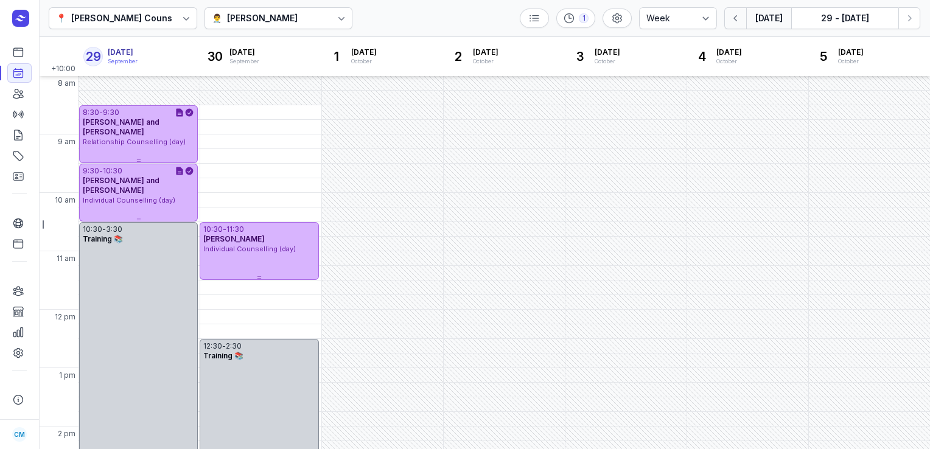
click at [737, 9] on button "button" at bounding box center [736, 18] width 22 height 22
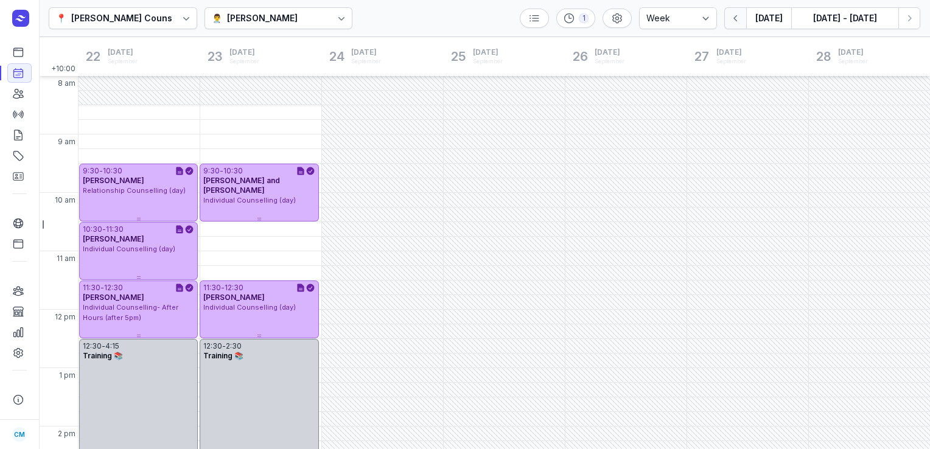
click at [737, 9] on button "button" at bounding box center [736, 18] width 22 height 22
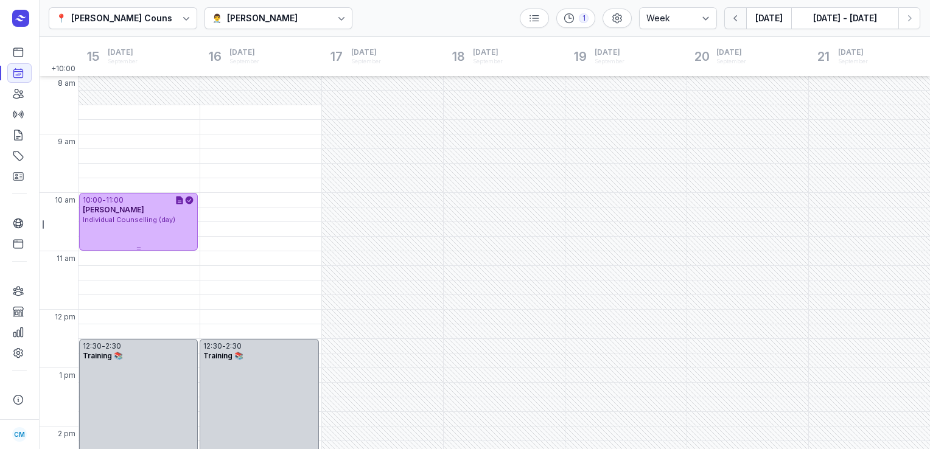
click at [737, 9] on button "button" at bounding box center [736, 18] width 22 height 22
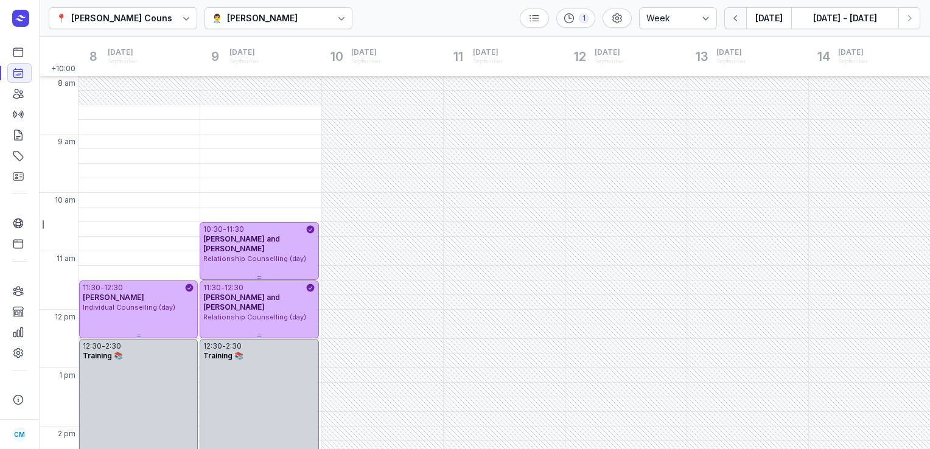
click at [737, 9] on button "button" at bounding box center [736, 18] width 22 height 22
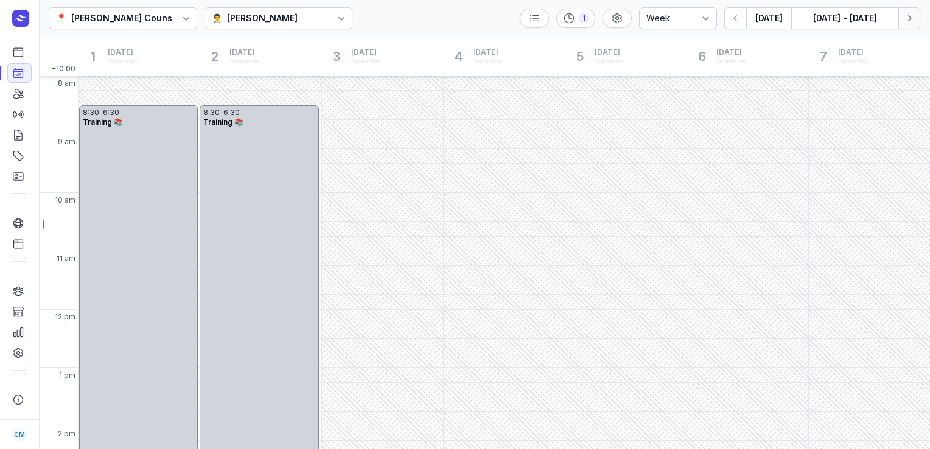
click at [914, 8] on button "Next week" at bounding box center [910, 18] width 22 height 22
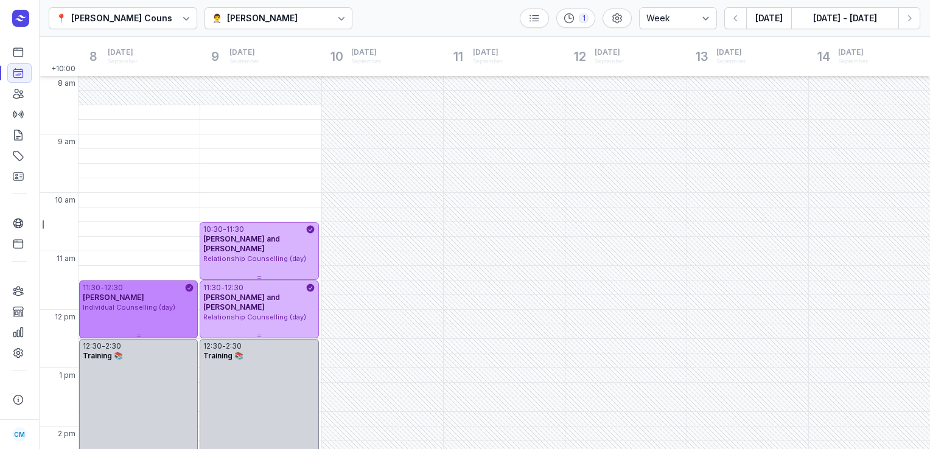
click at [141, 313] on div "11:30 - 12:30 [PERSON_NAME] Individual Counselling (day)" at bounding box center [138, 310] width 119 height 58
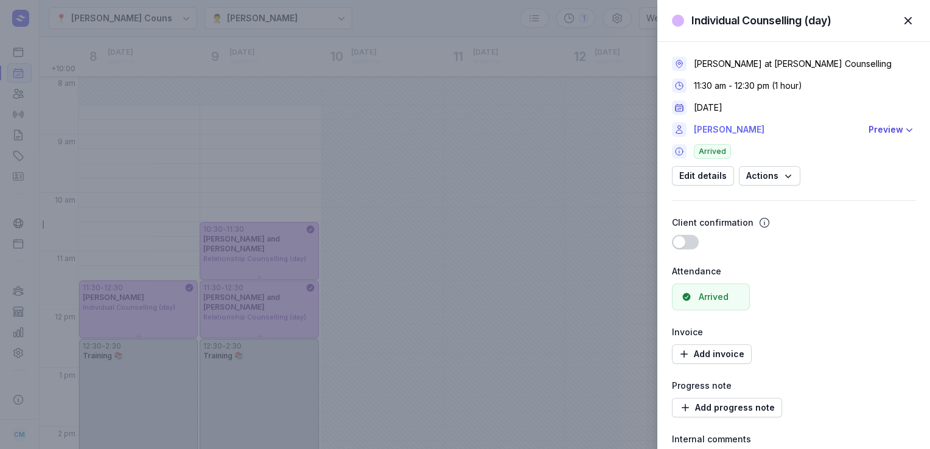
click at [737, 132] on link "[PERSON_NAME]" at bounding box center [777, 129] width 167 height 15
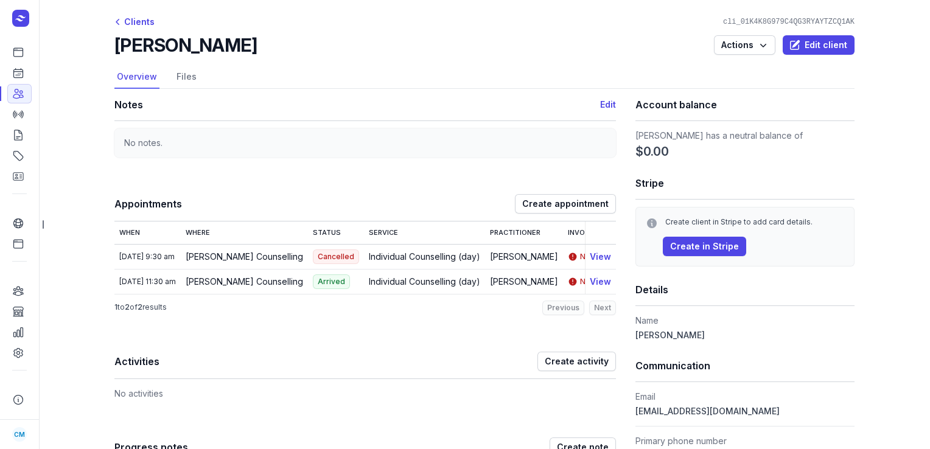
select select "week"
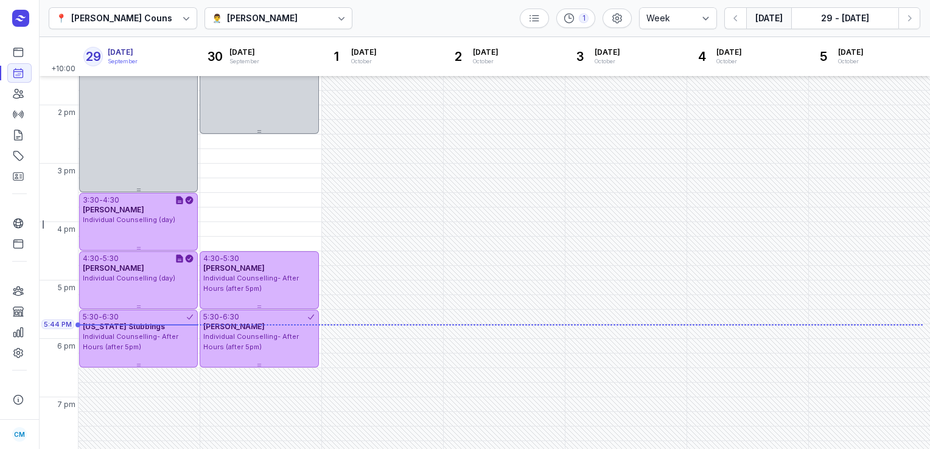
scroll to position [322, 0]
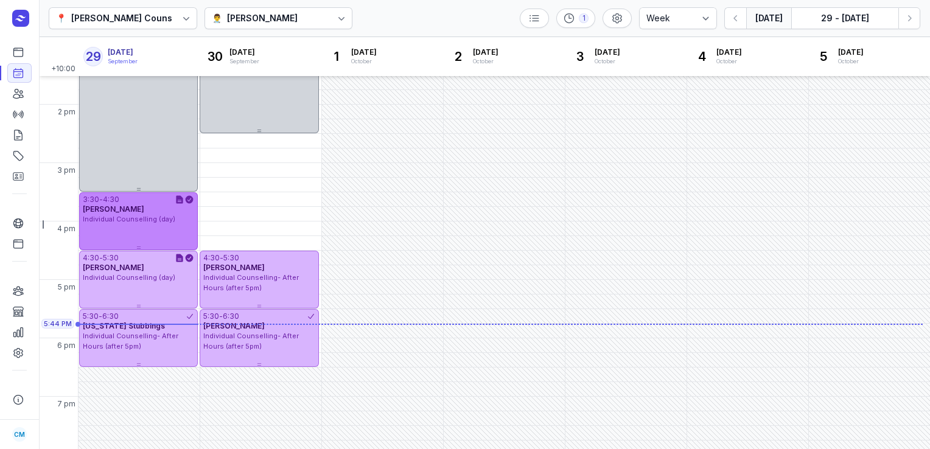
click at [136, 211] on span "[PERSON_NAME]" at bounding box center [113, 209] width 61 height 9
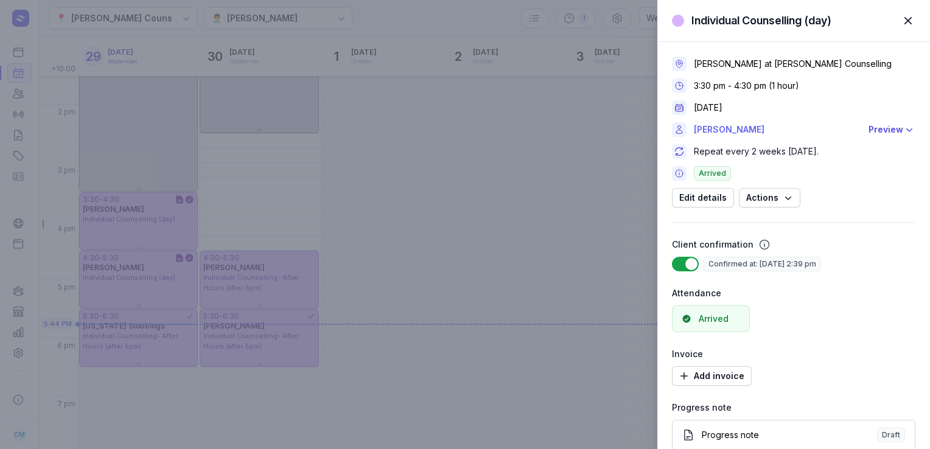
click at [728, 128] on link "[PERSON_NAME]" at bounding box center [777, 129] width 167 height 15
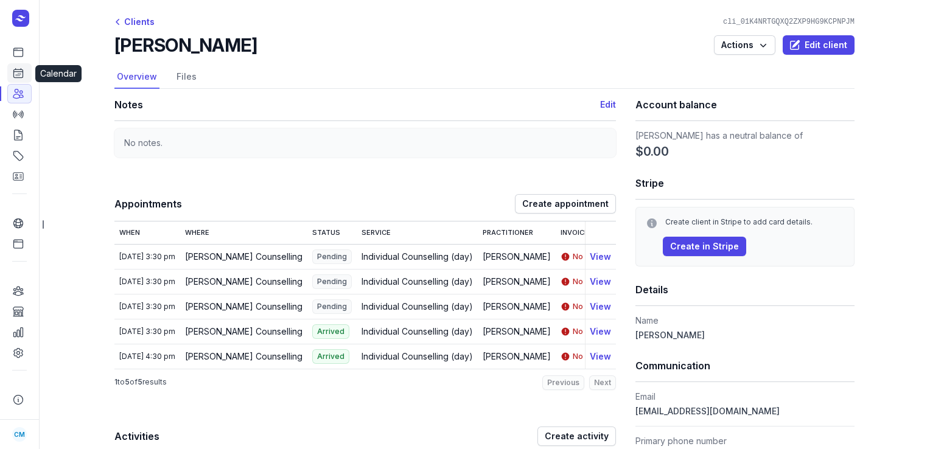
click at [25, 75] on link "Calendar" at bounding box center [19, 72] width 24 height 19
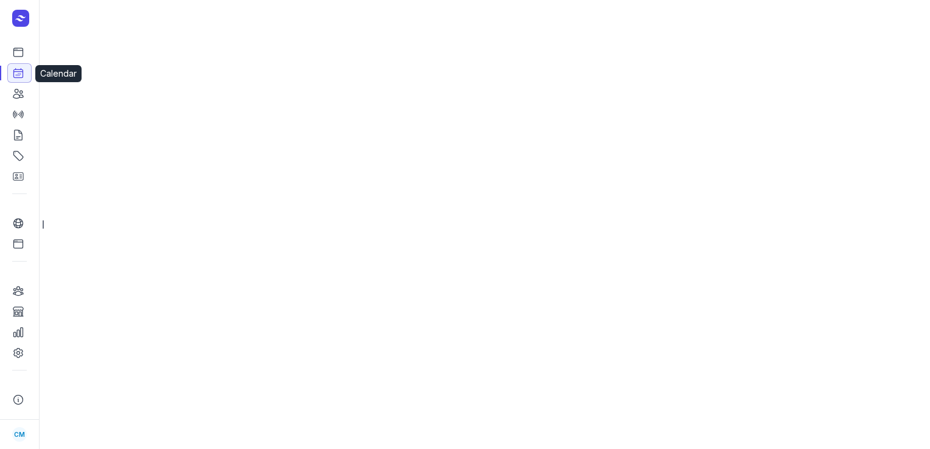
select select "week"
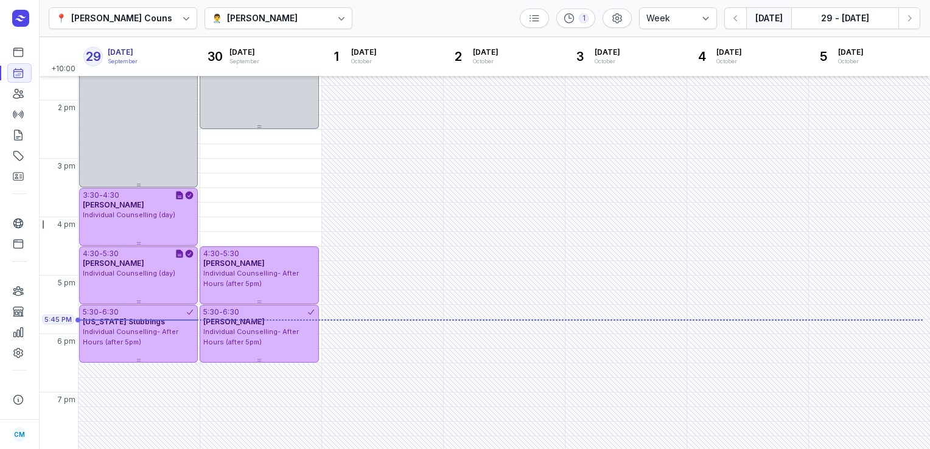
scroll to position [328, 0]
click at [729, 21] on button "button" at bounding box center [736, 18] width 22 height 22
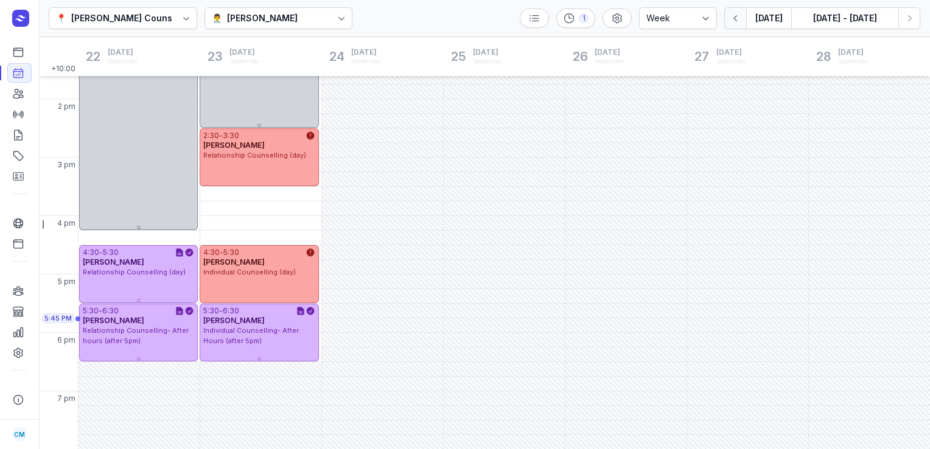
click at [729, 21] on button "button" at bounding box center [736, 18] width 22 height 22
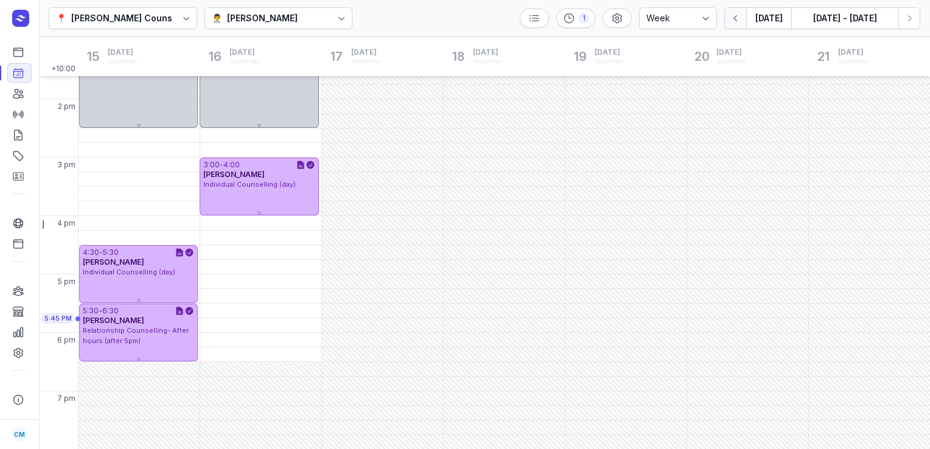
click at [729, 21] on button "button" at bounding box center [736, 18] width 22 height 22
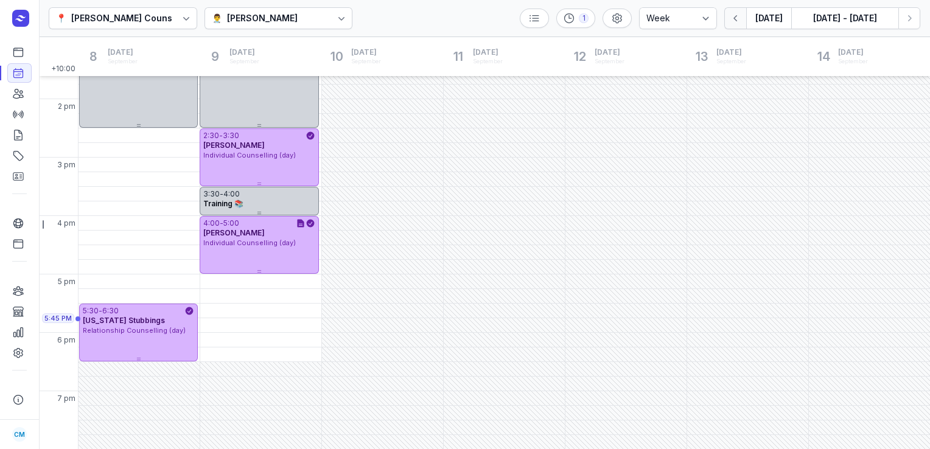
click at [729, 21] on button "button" at bounding box center [736, 18] width 22 height 22
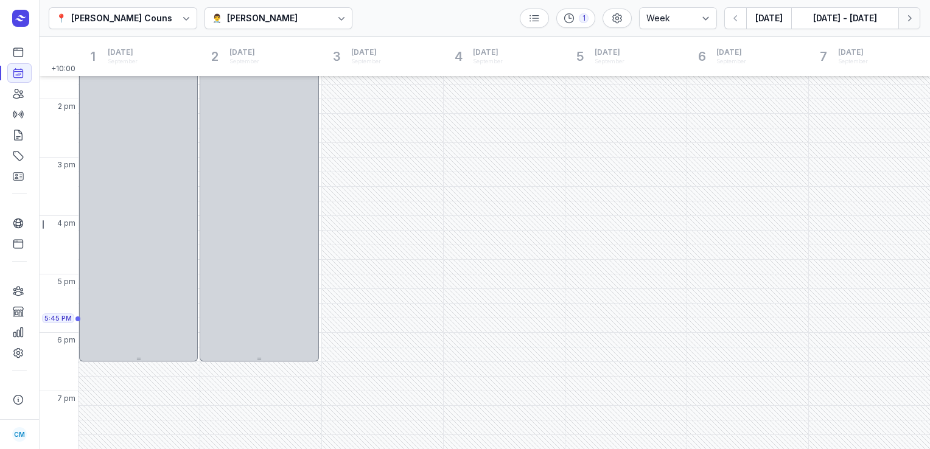
click at [900, 21] on button "Next week" at bounding box center [910, 18] width 22 height 22
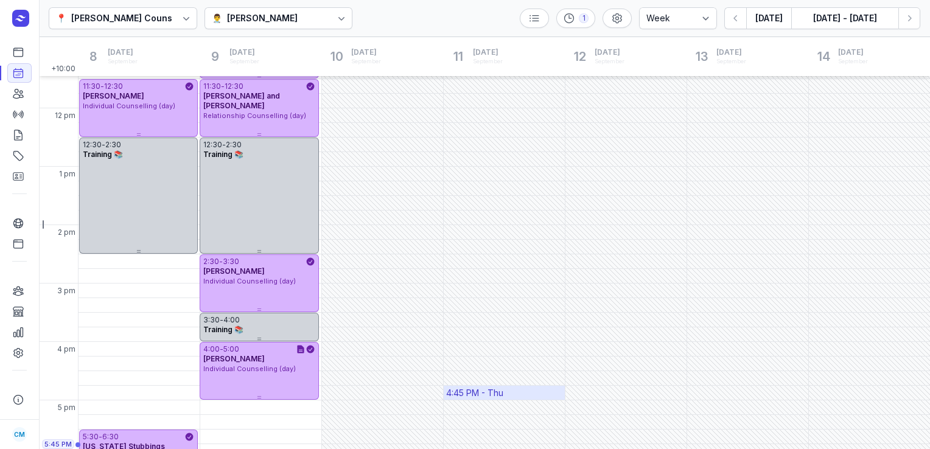
scroll to position [284, 0]
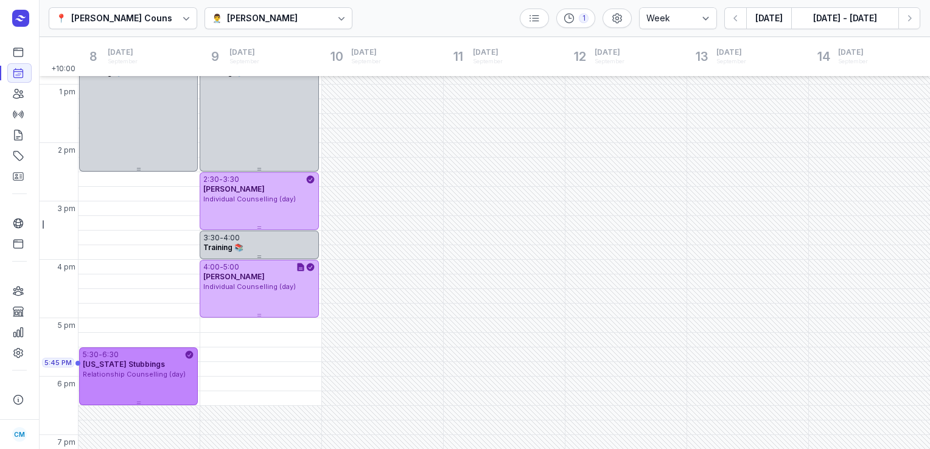
click at [94, 393] on div "5:30 - 6:30 [US_STATE] Stubbings Relationship Counselling (day)" at bounding box center [138, 377] width 119 height 58
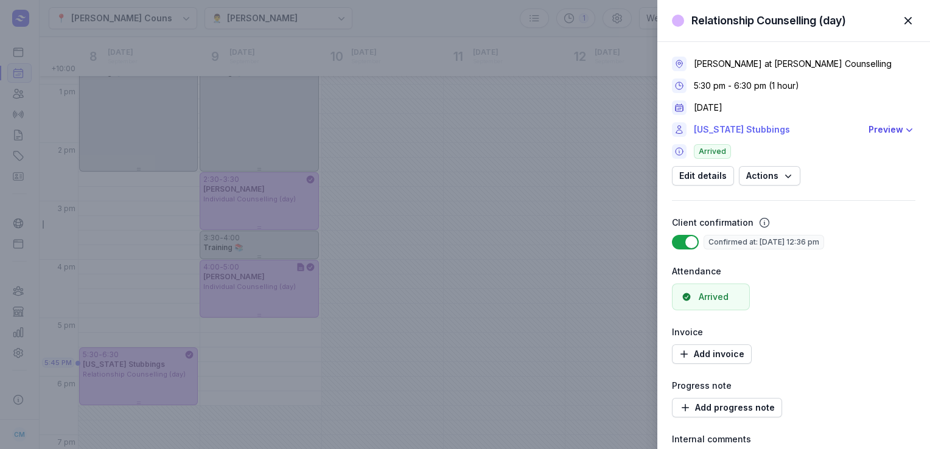
click at [757, 130] on link "[US_STATE] Stubbings" at bounding box center [777, 129] width 167 height 15
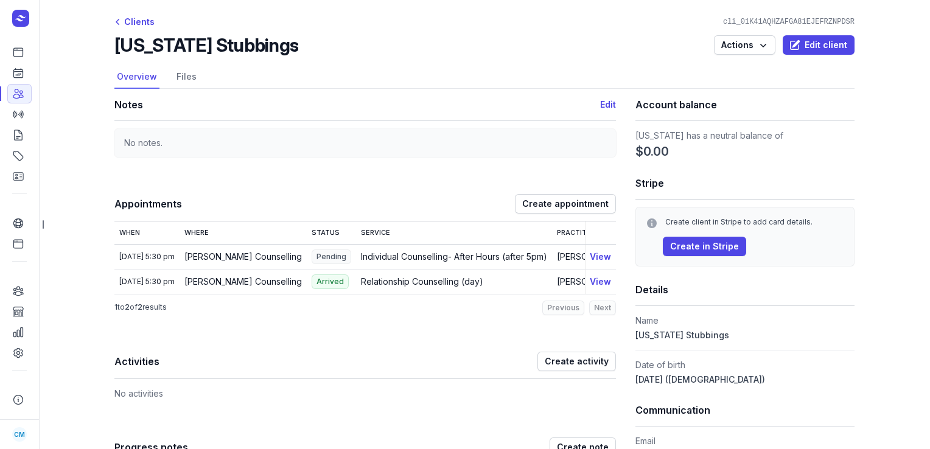
select select "week"
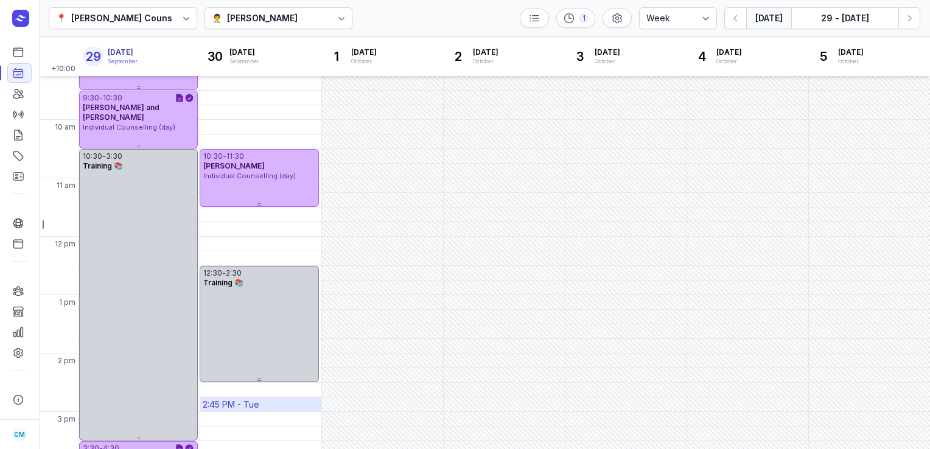
scroll to position [328, 0]
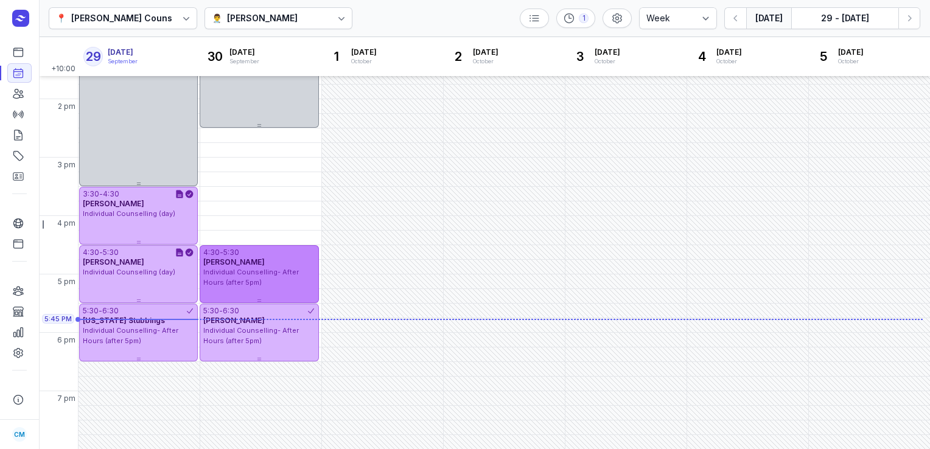
click at [255, 282] on div "Individual Counselling- After Hours (after 5pm)" at bounding box center [258, 277] width 111 height 20
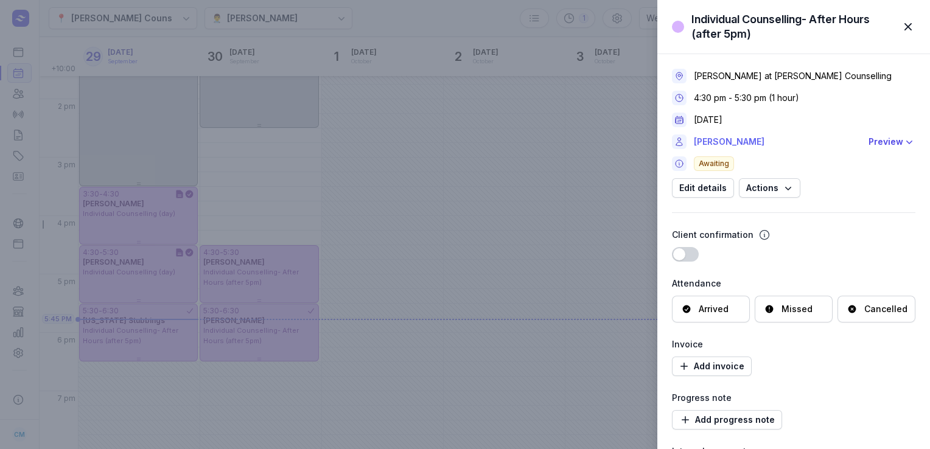
click at [704, 147] on link "[PERSON_NAME]" at bounding box center [777, 142] width 167 height 15
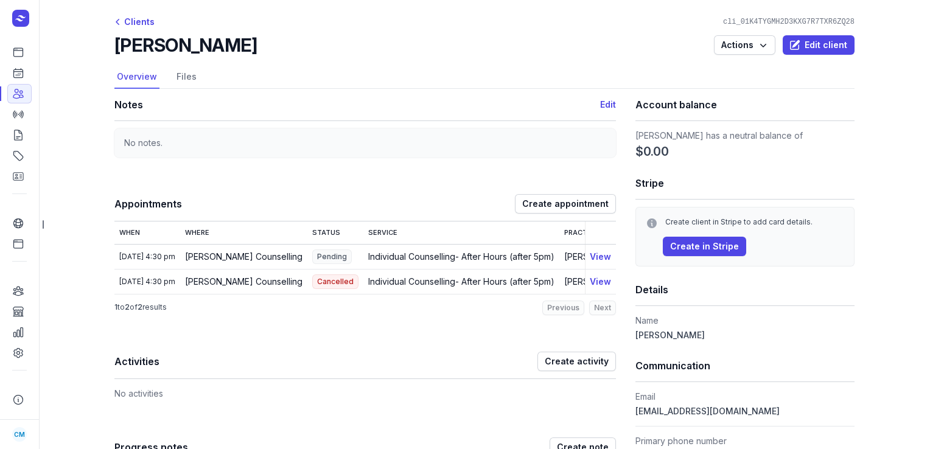
select select "week"
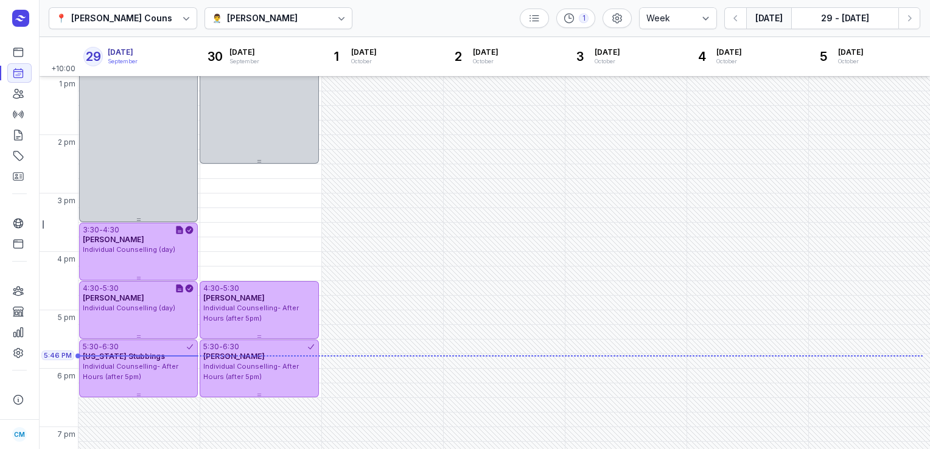
scroll to position [328, 0]
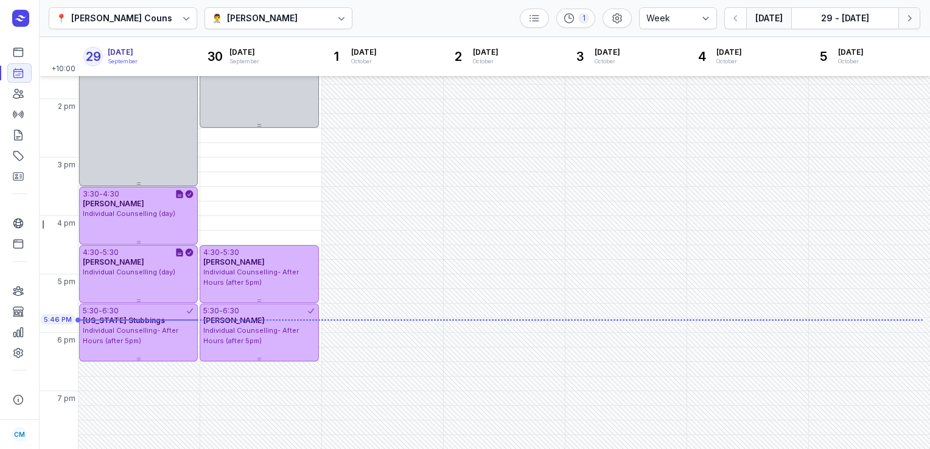
click at [914, 21] on icon "button" at bounding box center [910, 18] width 12 height 12
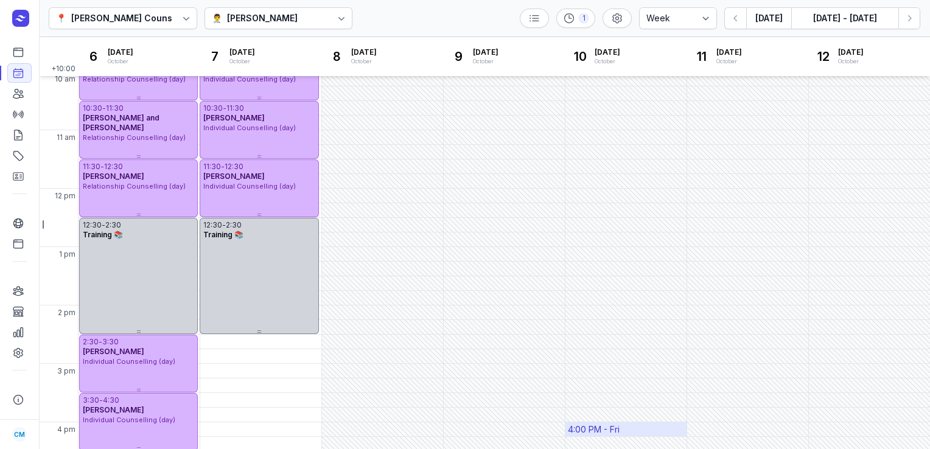
scroll to position [133, 0]
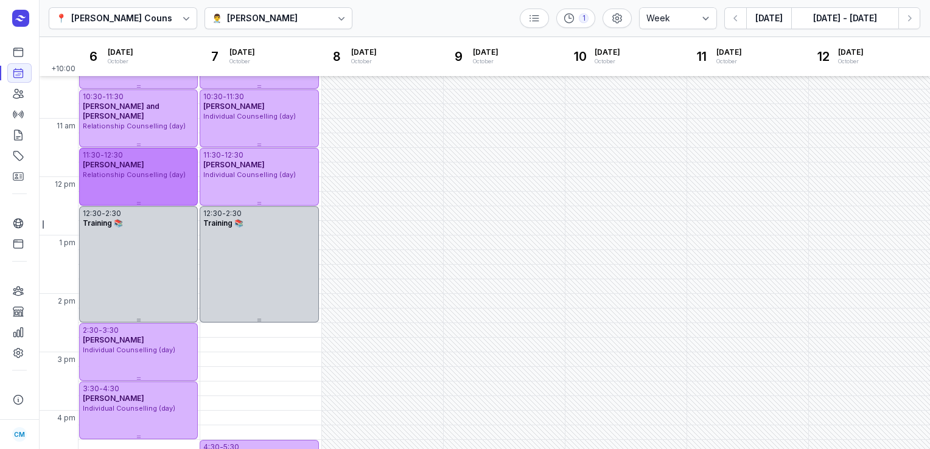
click at [119, 170] on span "Relationship Counselling (day)" at bounding box center [134, 174] width 103 height 9
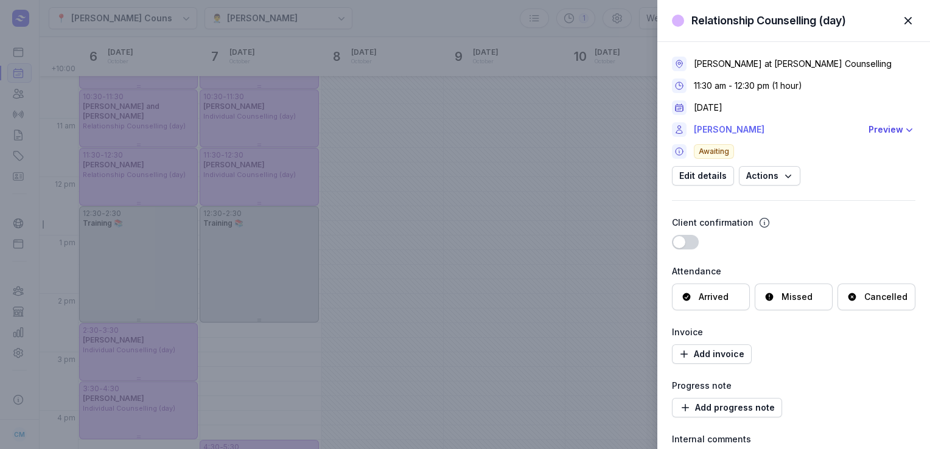
click at [748, 127] on link "[PERSON_NAME]" at bounding box center [777, 129] width 167 height 15
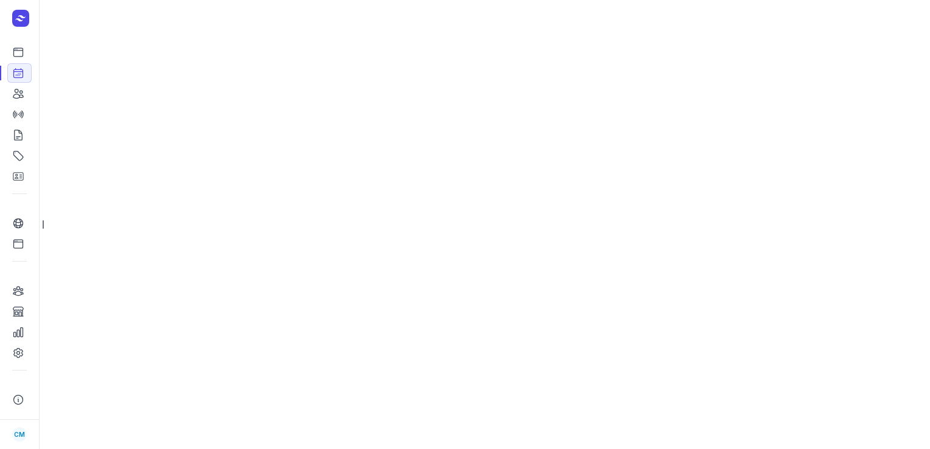
select select "week"
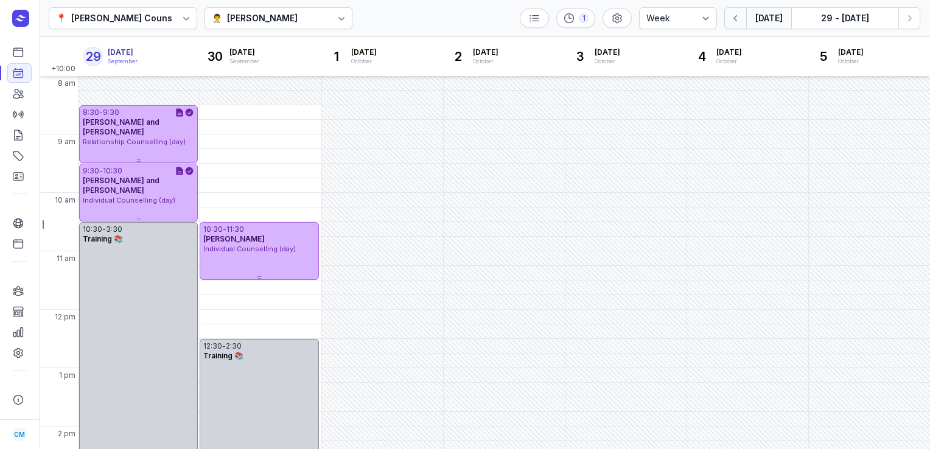
click at [736, 21] on icon "button" at bounding box center [736, 18] width 12 height 12
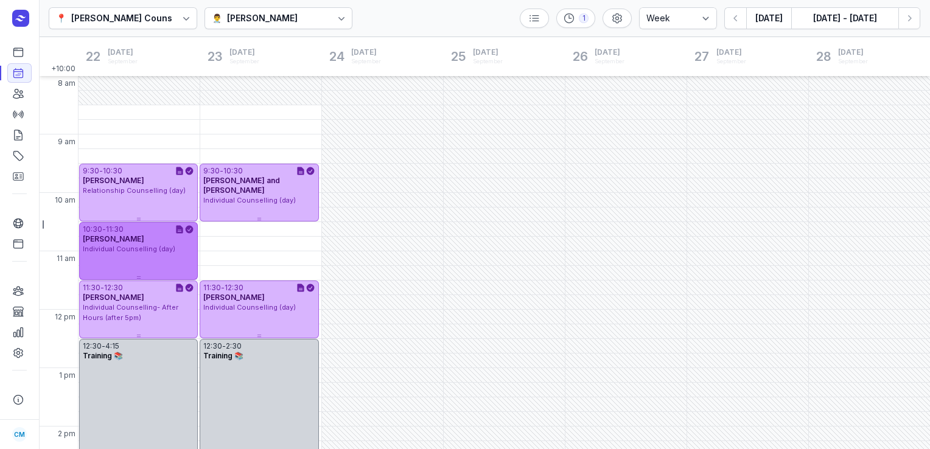
click at [156, 247] on span "Individual Counselling (day)" at bounding box center [129, 249] width 93 height 9
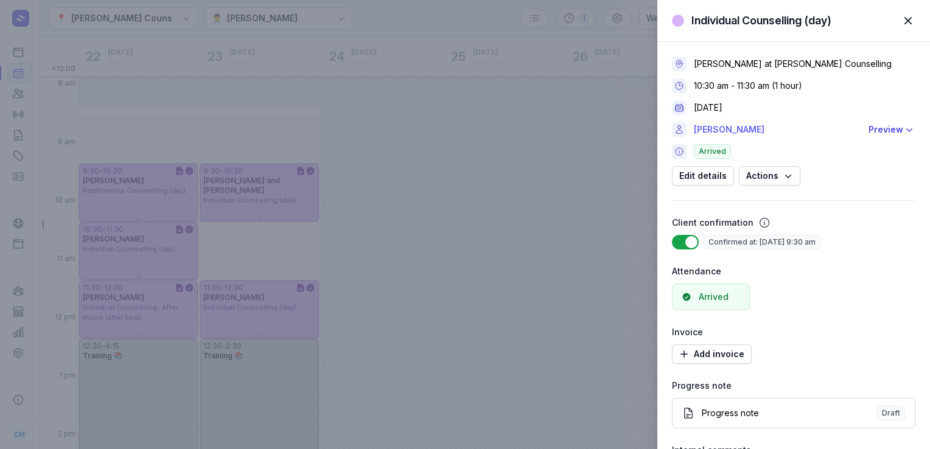
click at [728, 124] on link "[PERSON_NAME]" at bounding box center [777, 129] width 167 height 15
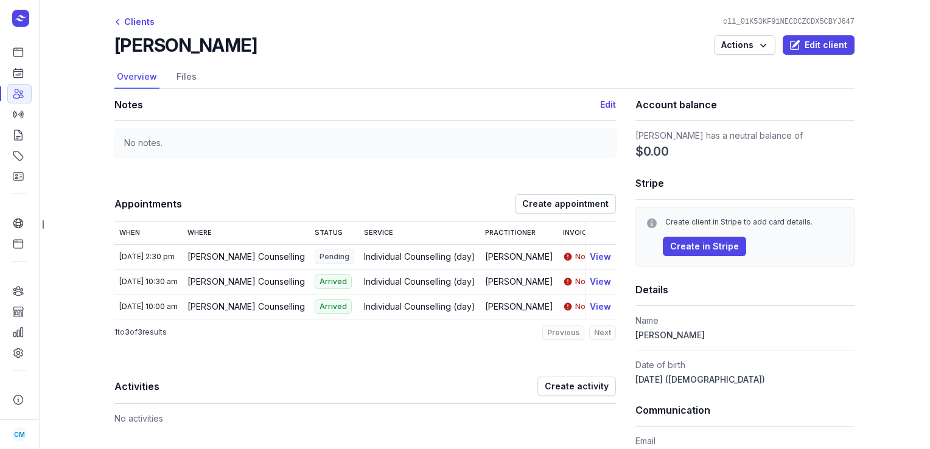
select select "week"
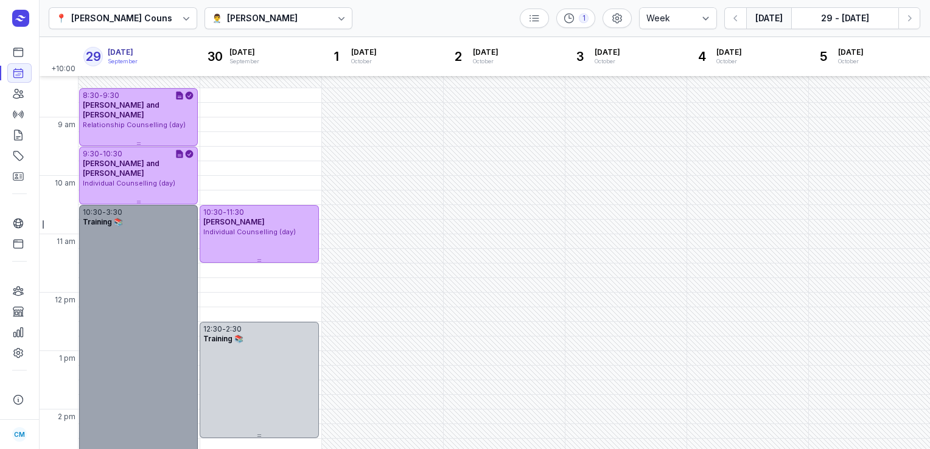
scroll to position [16, 0]
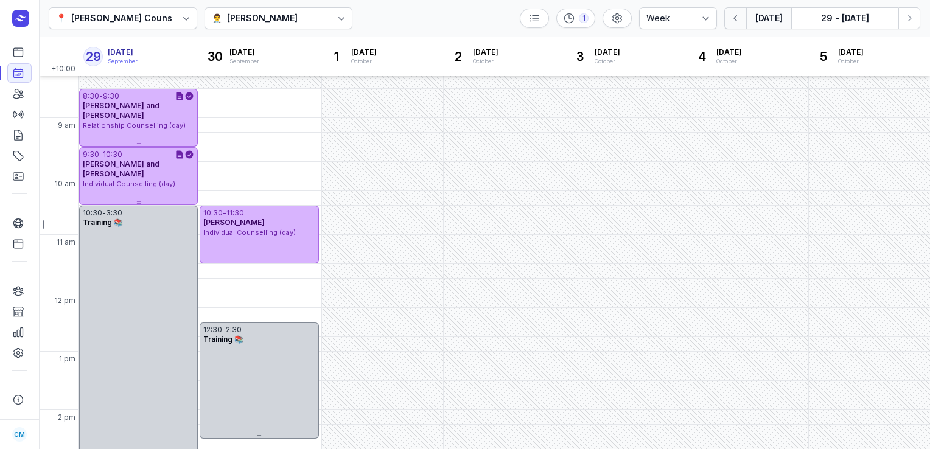
click at [734, 20] on icon "button" at bounding box center [736, 18] width 12 height 12
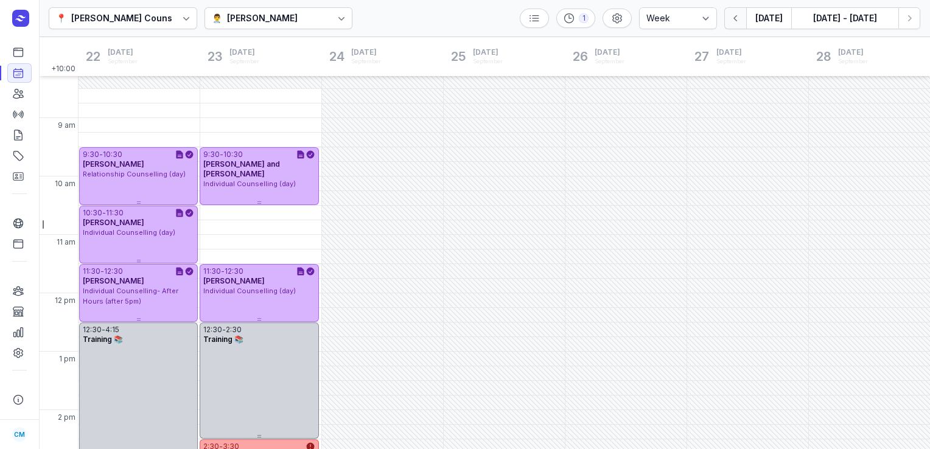
click at [734, 20] on icon "button" at bounding box center [736, 18] width 12 height 12
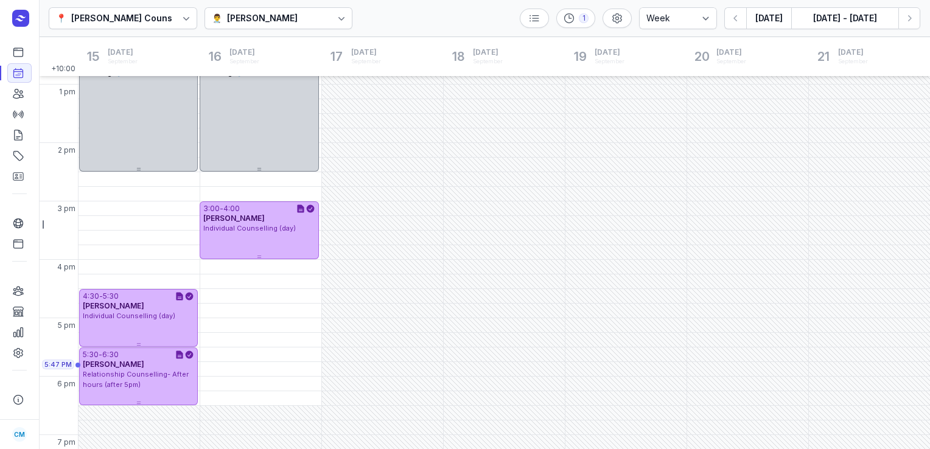
scroll to position [283, 0]
click at [910, 17] on icon "button" at bounding box center [910, 18] width 4 height 6
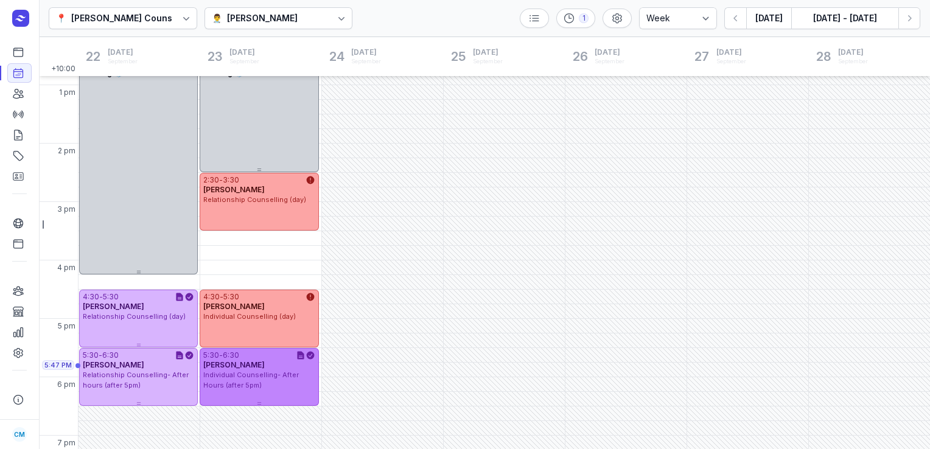
click at [230, 380] on div "Individual Counselling- After Hours (after 5pm)" at bounding box center [258, 380] width 111 height 20
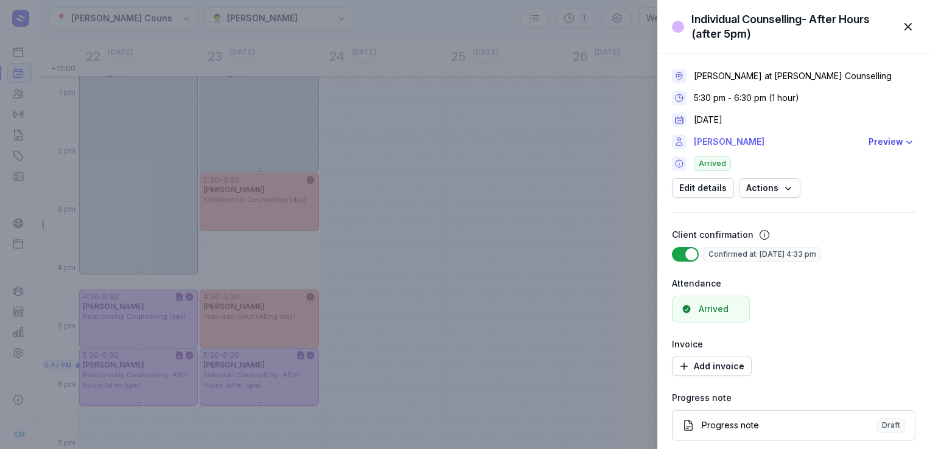
click at [737, 141] on link "[PERSON_NAME]" at bounding box center [777, 142] width 167 height 15
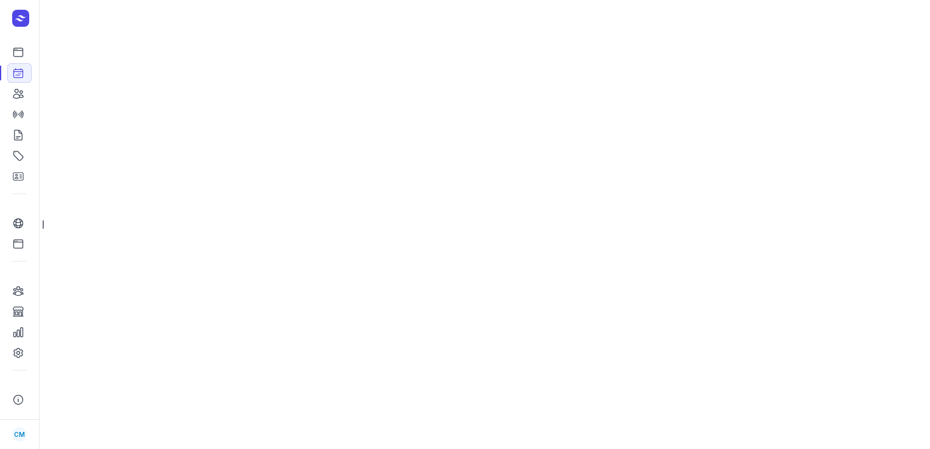
select select "week"
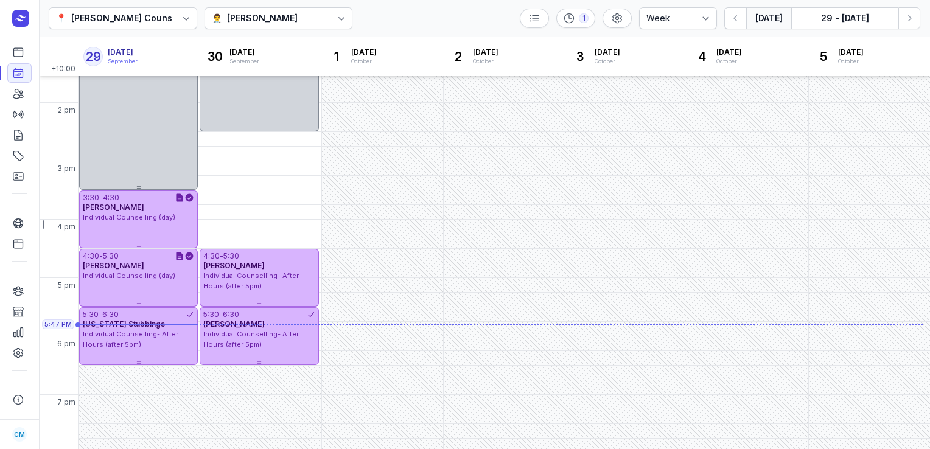
scroll to position [328, 0]
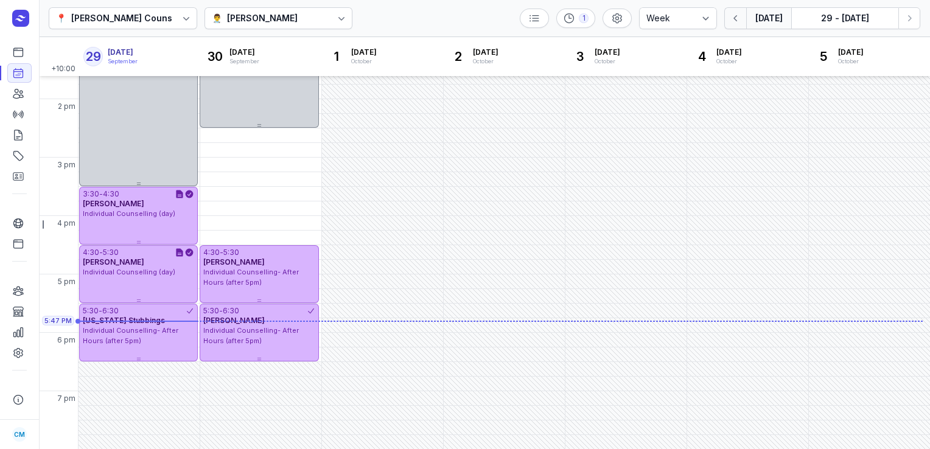
click at [740, 13] on icon "button" at bounding box center [736, 18] width 12 height 12
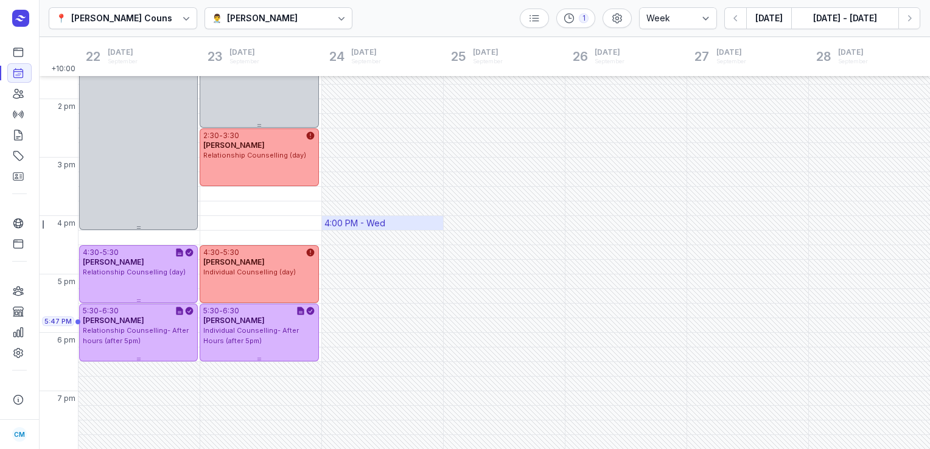
scroll to position [116, 0]
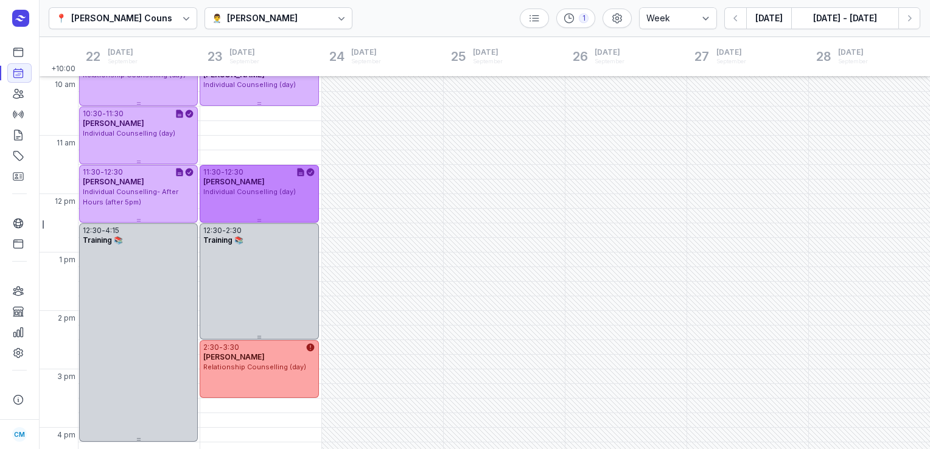
click at [286, 208] on div "11:30 - 12:30 [PERSON_NAME] Individual Counselling (day)" at bounding box center [259, 194] width 119 height 58
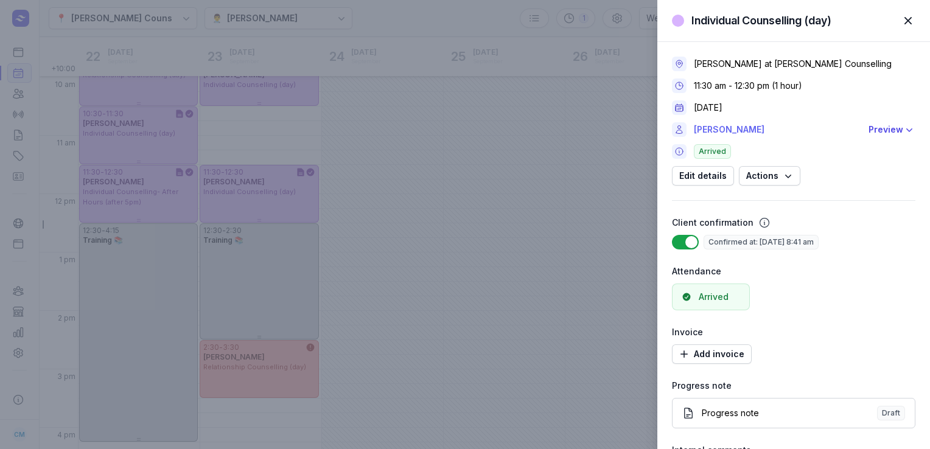
click at [728, 129] on link "[PERSON_NAME]" at bounding box center [777, 129] width 167 height 15
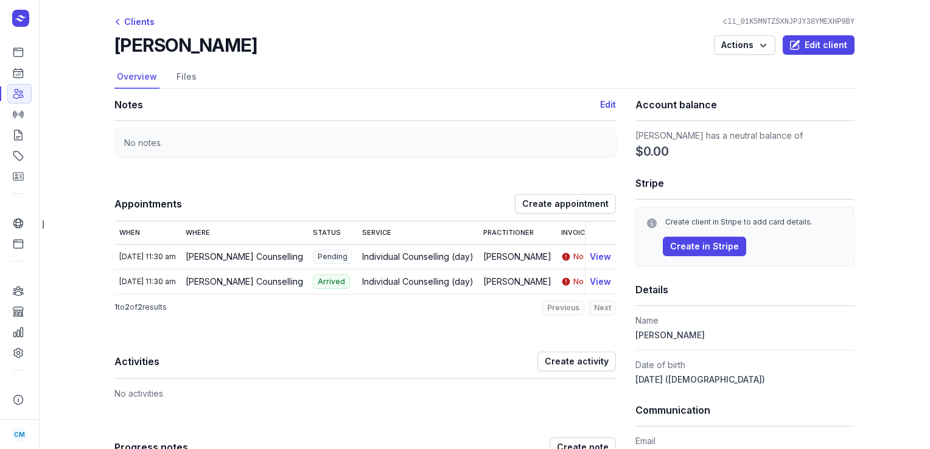
select select "week"
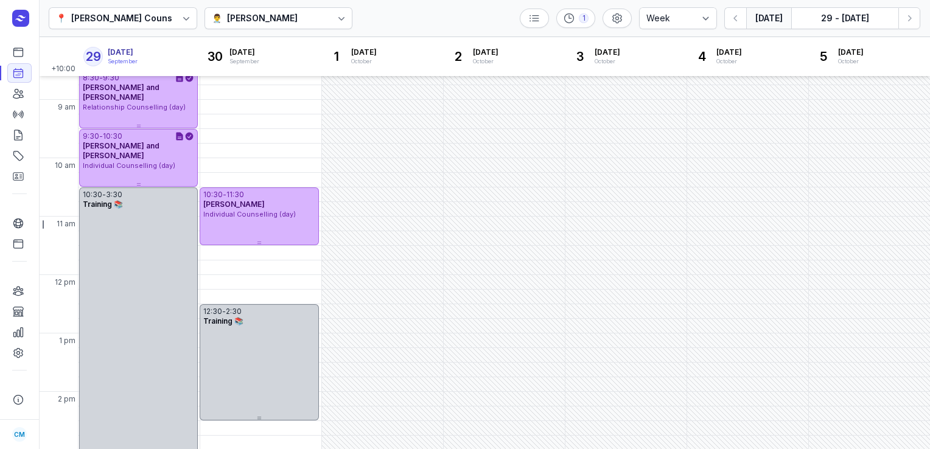
scroll to position [35, 0]
click at [736, 23] on icon "button" at bounding box center [736, 18] width 12 height 12
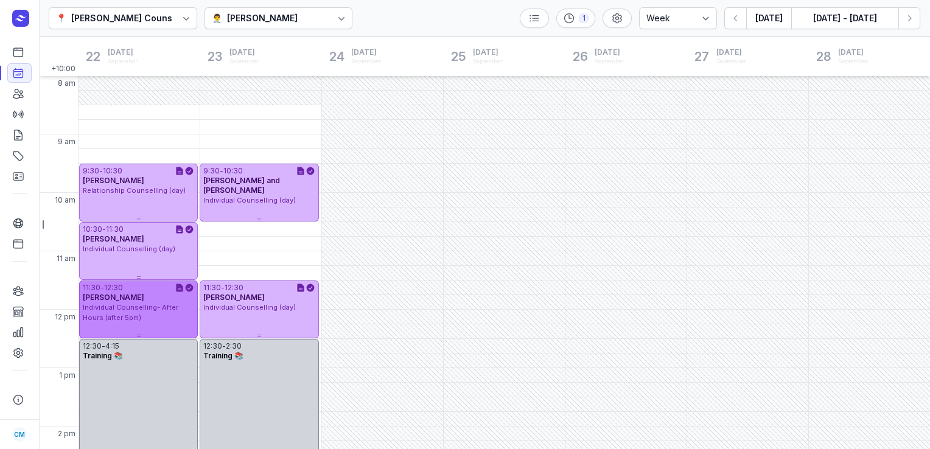
click at [128, 295] on span "[PERSON_NAME]" at bounding box center [113, 297] width 61 height 9
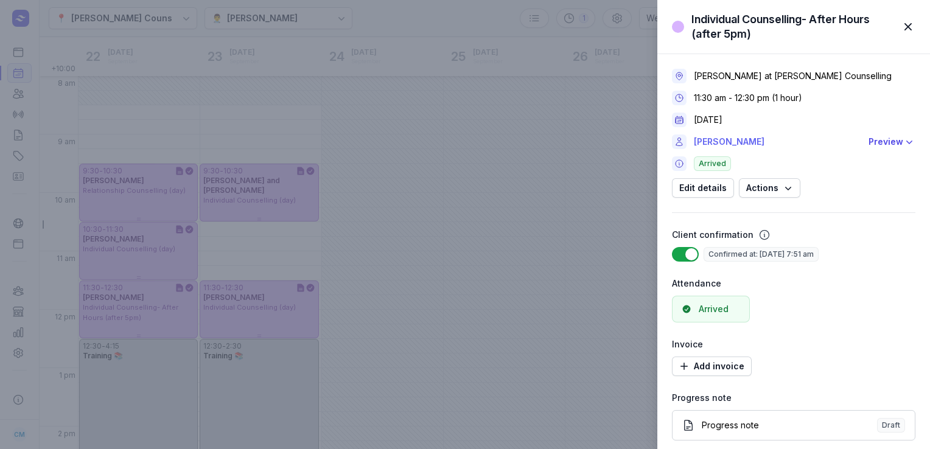
click at [711, 147] on link "[PERSON_NAME]" at bounding box center [777, 142] width 167 height 15
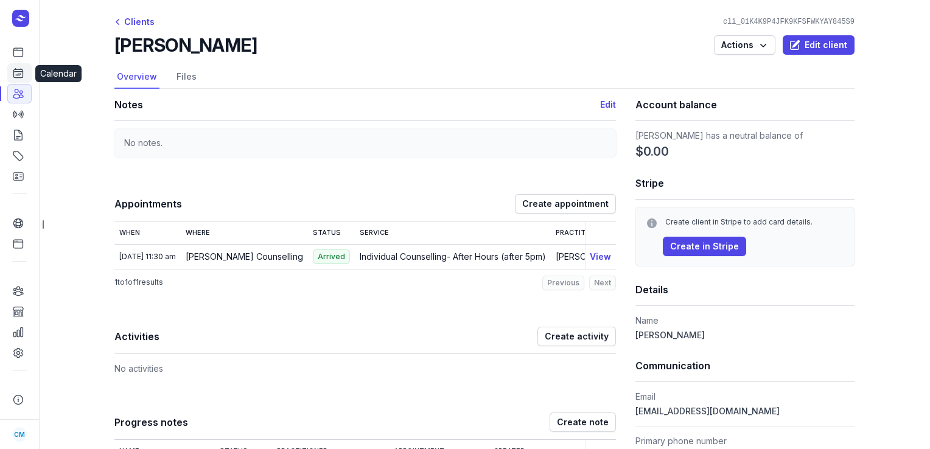
click at [19, 72] on icon at bounding box center [18, 73] width 12 height 12
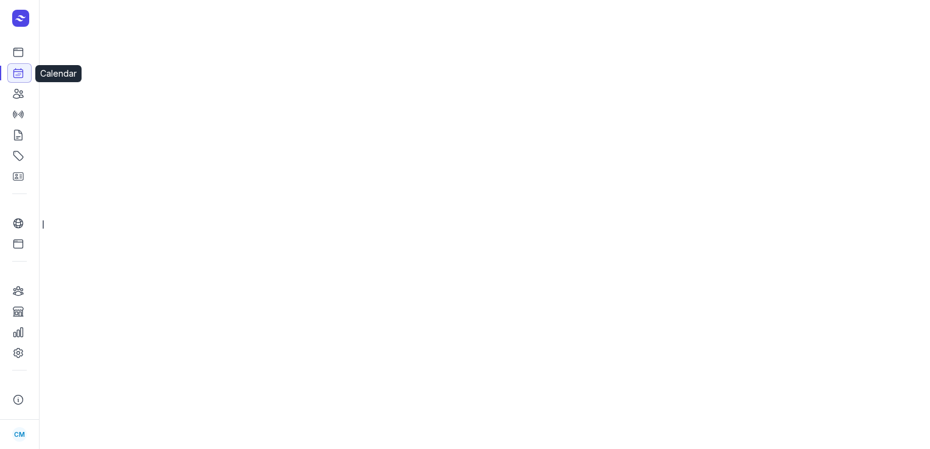
select select "week"
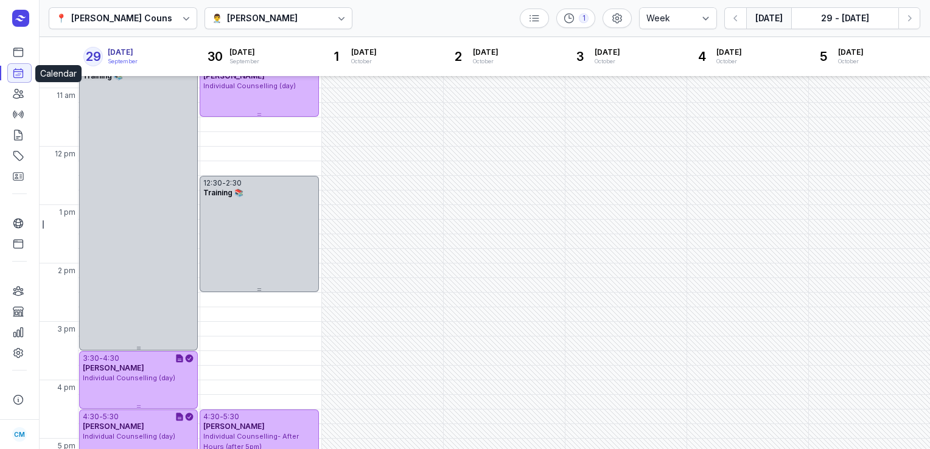
scroll to position [328, 0]
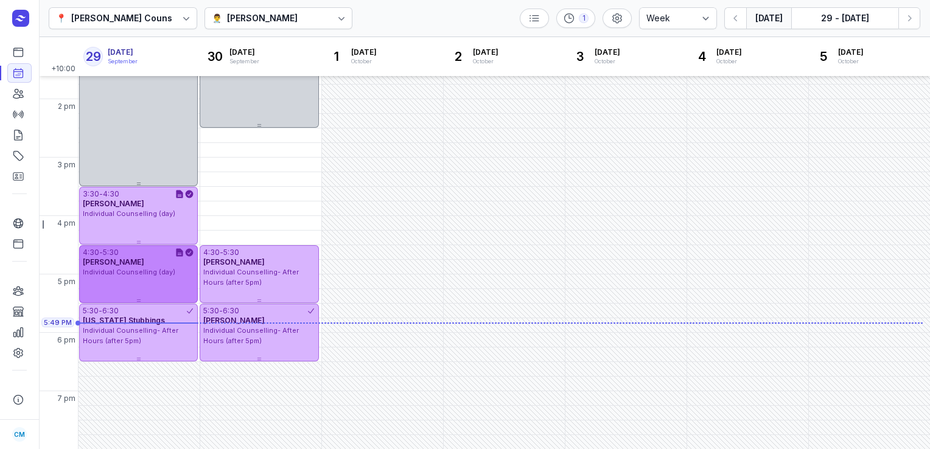
click at [132, 281] on div "4:30 - 5:30 [PERSON_NAME] Individual Counselling (day)" at bounding box center [138, 274] width 119 height 58
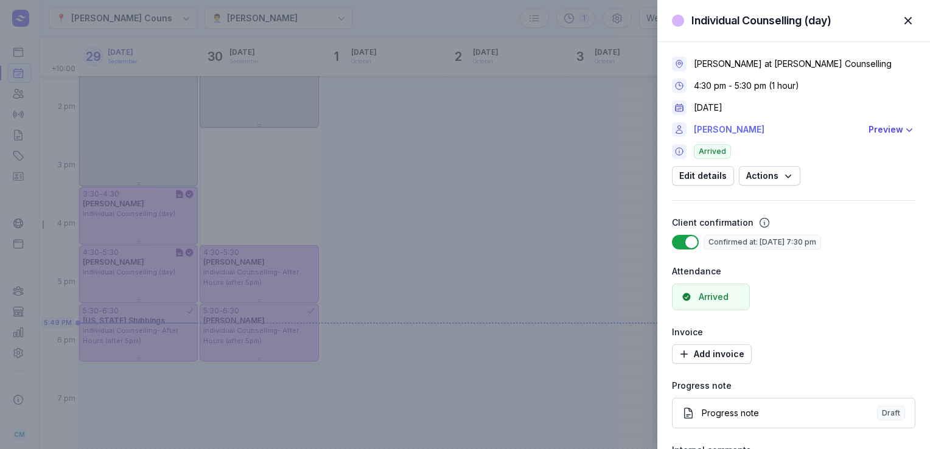
click at [701, 130] on link "[PERSON_NAME]" at bounding box center [777, 129] width 167 height 15
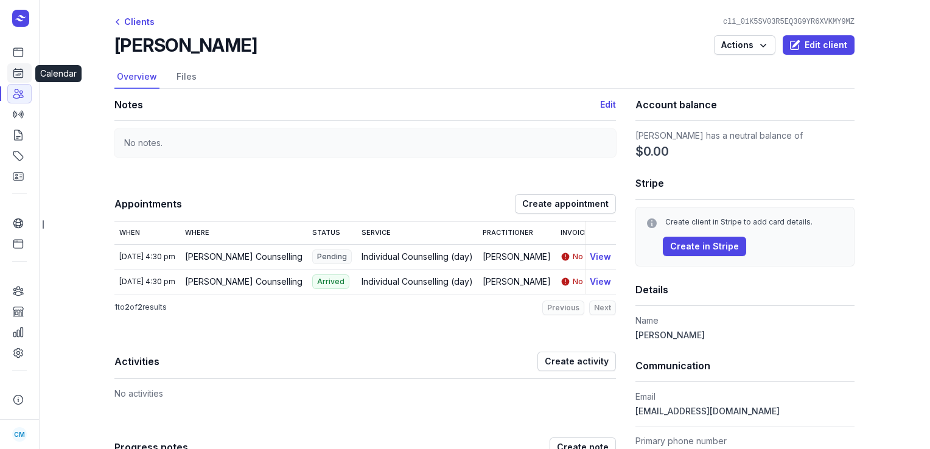
click at [29, 73] on link "Calendar" at bounding box center [19, 72] width 24 height 19
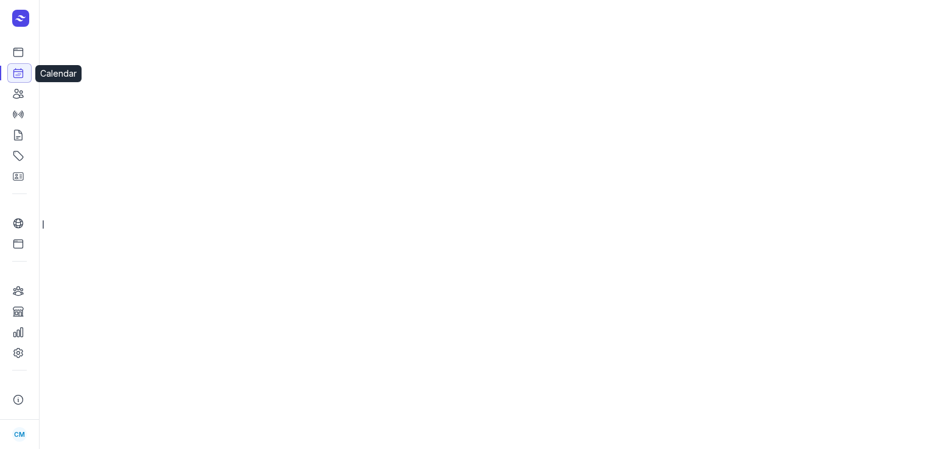
select select "week"
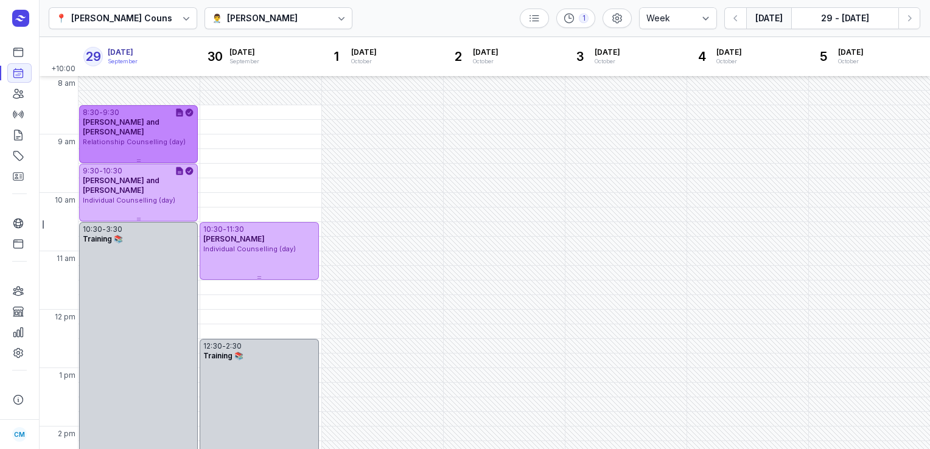
click at [141, 121] on span "[PERSON_NAME] and [PERSON_NAME]" at bounding box center [121, 127] width 77 height 19
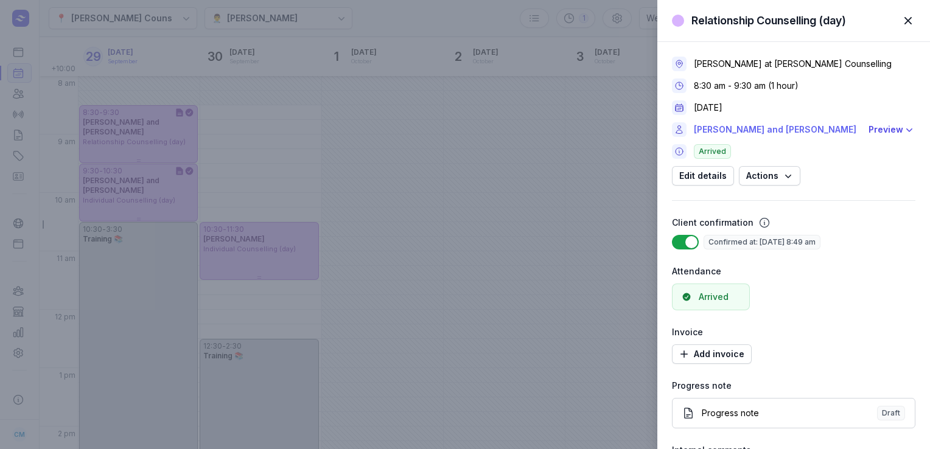
click at [726, 127] on link "[PERSON_NAME] and [PERSON_NAME]" at bounding box center [777, 129] width 167 height 15
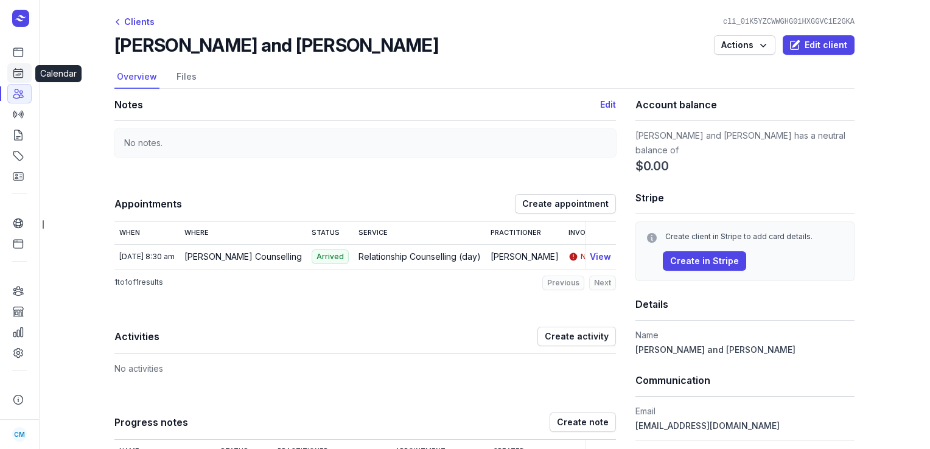
click at [17, 77] on icon at bounding box center [18, 73] width 12 height 12
select select "week"
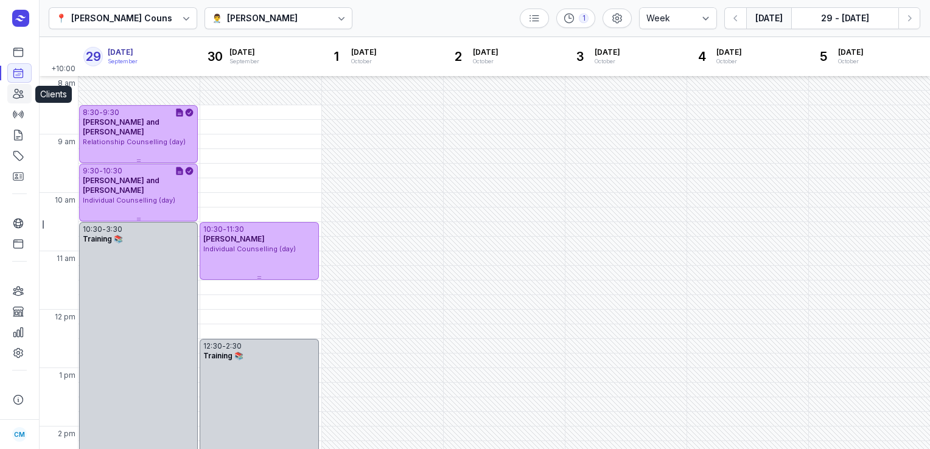
click at [12, 96] on icon at bounding box center [18, 94] width 12 height 12
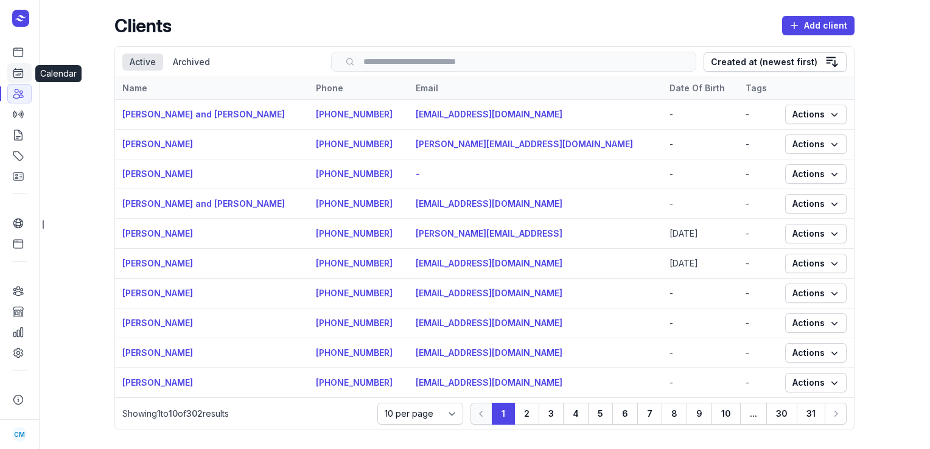
click at [19, 72] on icon at bounding box center [18, 73] width 12 height 12
select select "week"
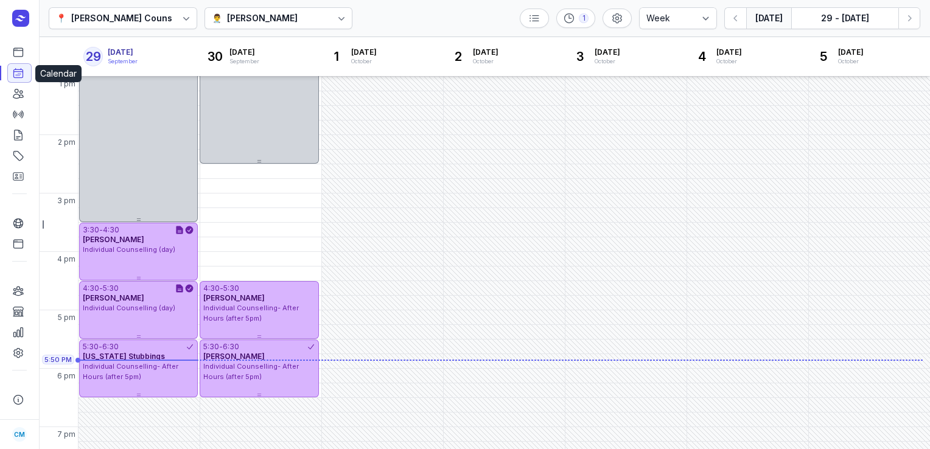
scroll to position [328, 0]
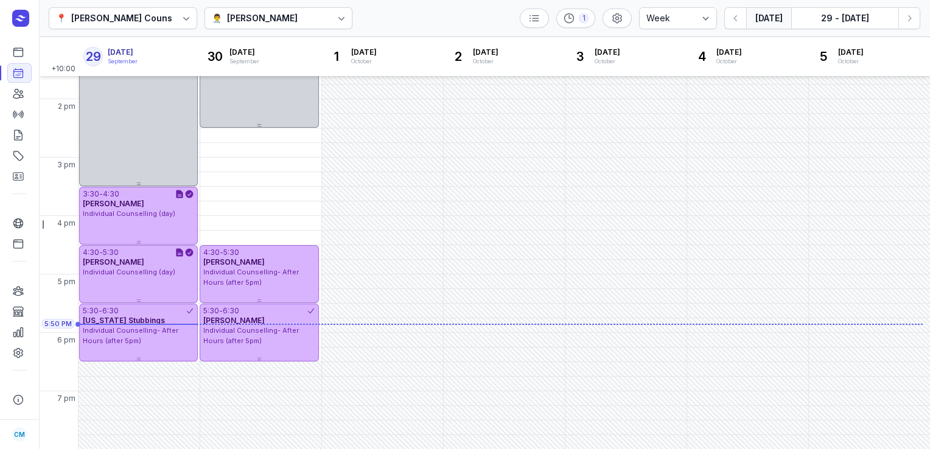
click at [272, 10] on div "👨‍⚕️ [PERSON_NAME]" at bounding box center [279, 18] width 149 height 22
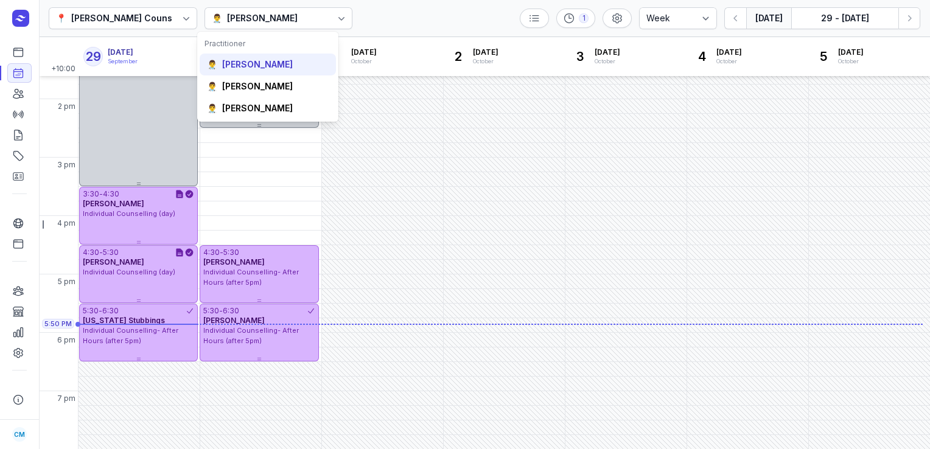
click at [258, 64] on div "[PERSON_NAME]" at bounding box center [257, 64] width 71 height 12
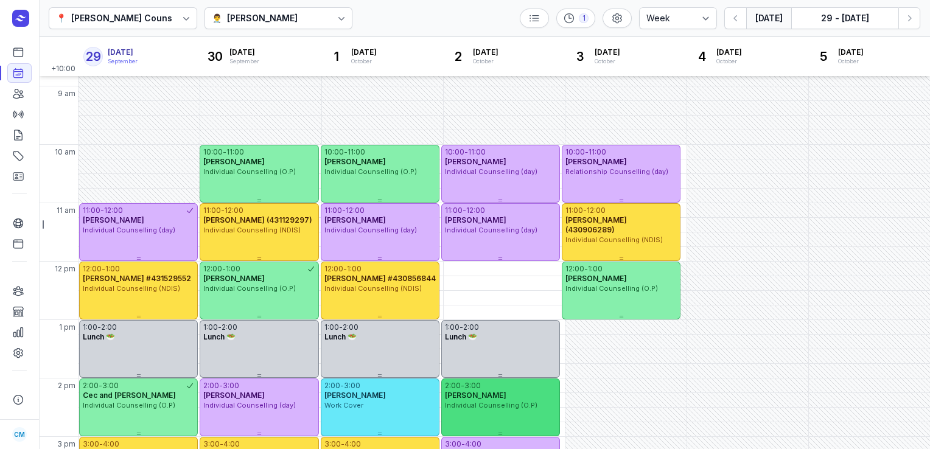
scroll to position [38, 0]
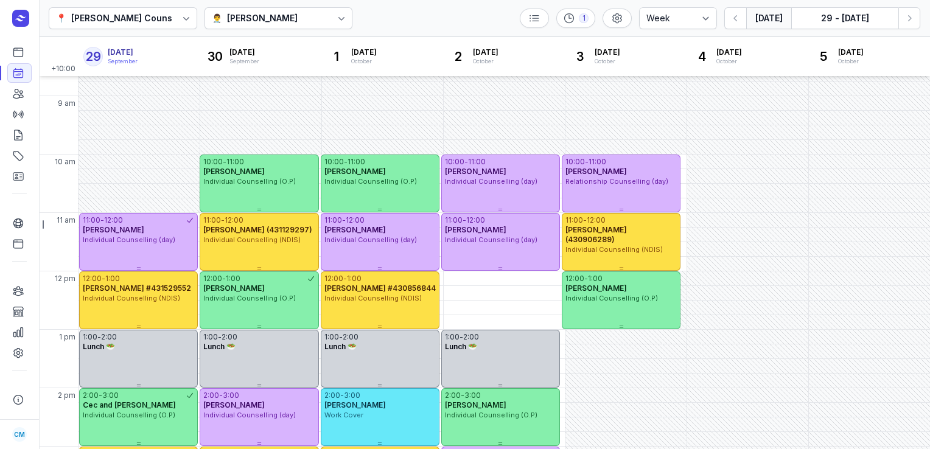
click at [331, 19] on div at bounding box center [342, 18] width 22 height 22
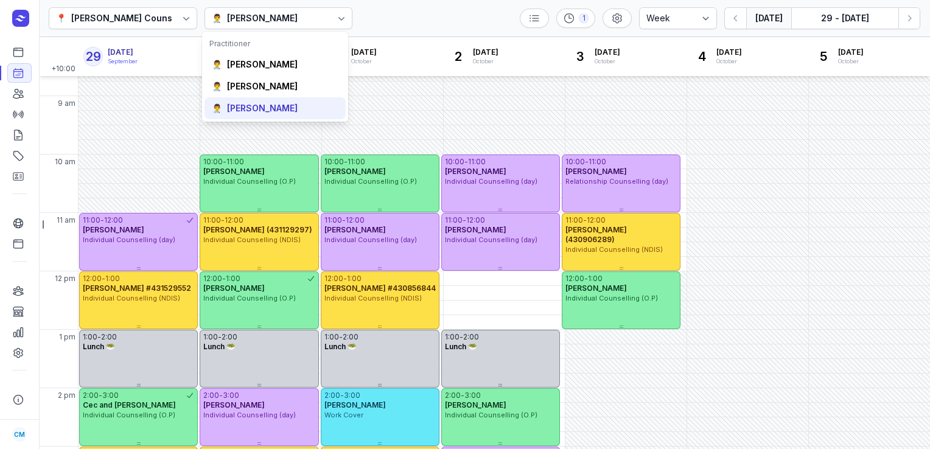
click at [277, 99] on div "👨‍⚕️ [PERSON_NAME]" at bounding box center [275, 108] width 141 height 22
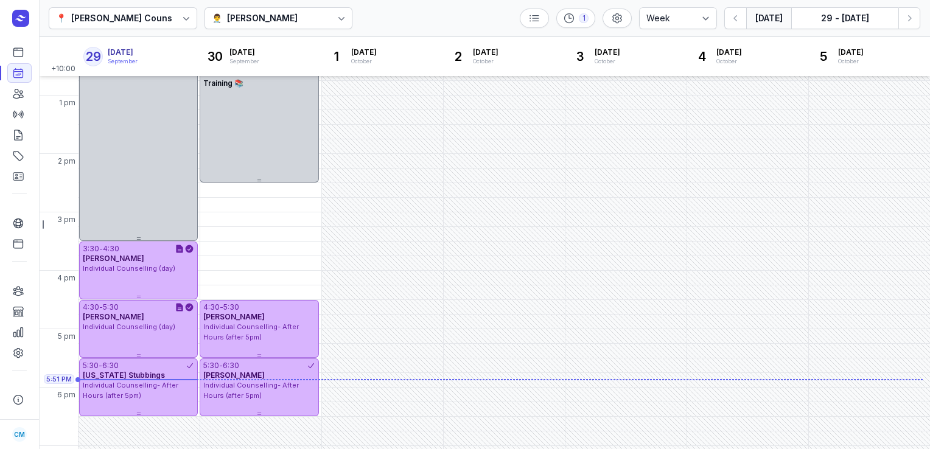
scroll to position [297, 0]
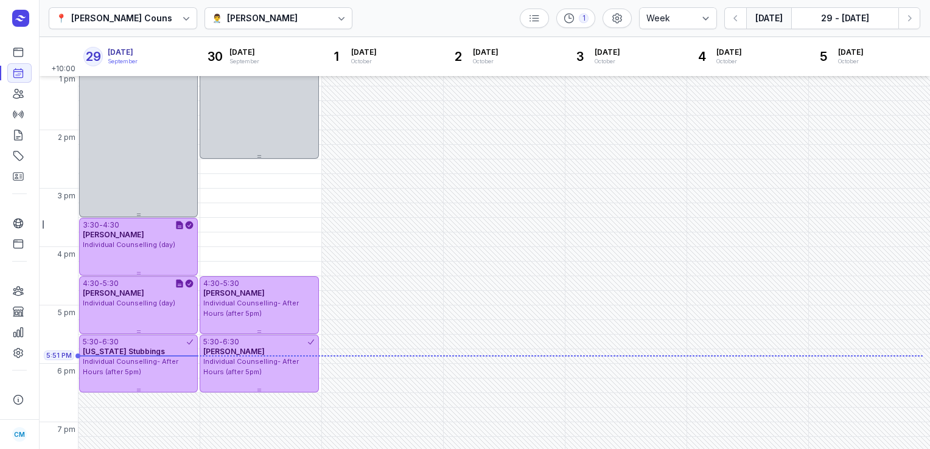
click at [334, 23] on div at bounding box center [342, 18] width 22 height 22
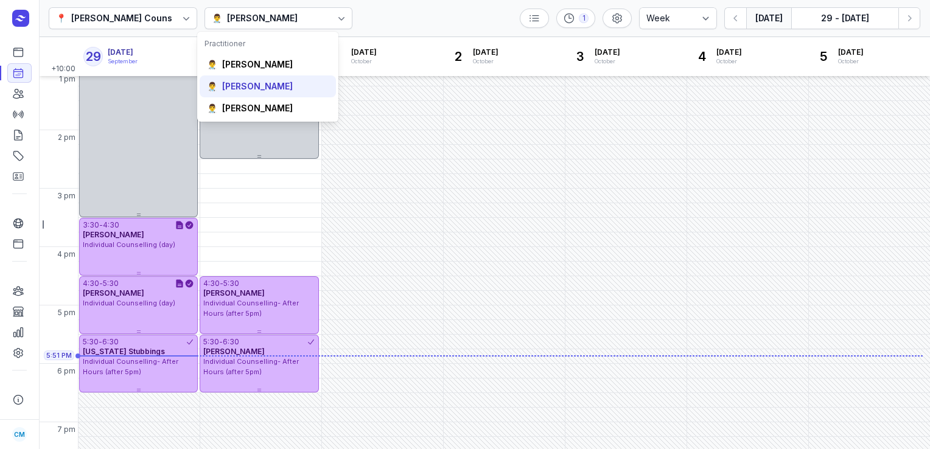
click at [269, 85] on div "[PERSON_NAME]" at bounding box center [257, 86] width 71 height 12
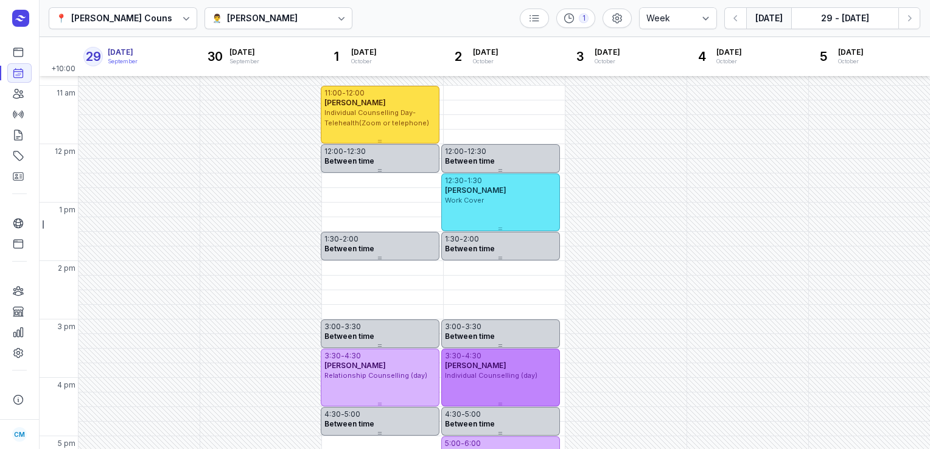
scroll to position [130, 0]
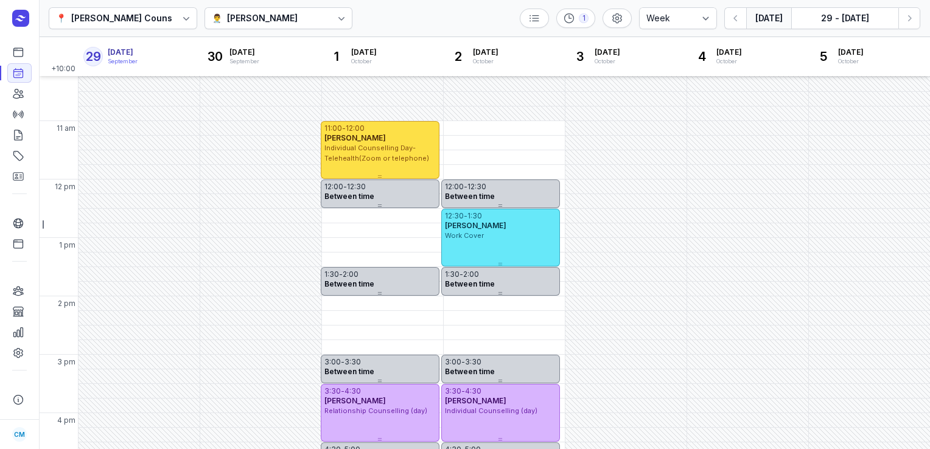
click at [290, 12] on div "👨‍⚕️ [PERSON_NAME]" at bounding box center [279, 18] width 149 height 22
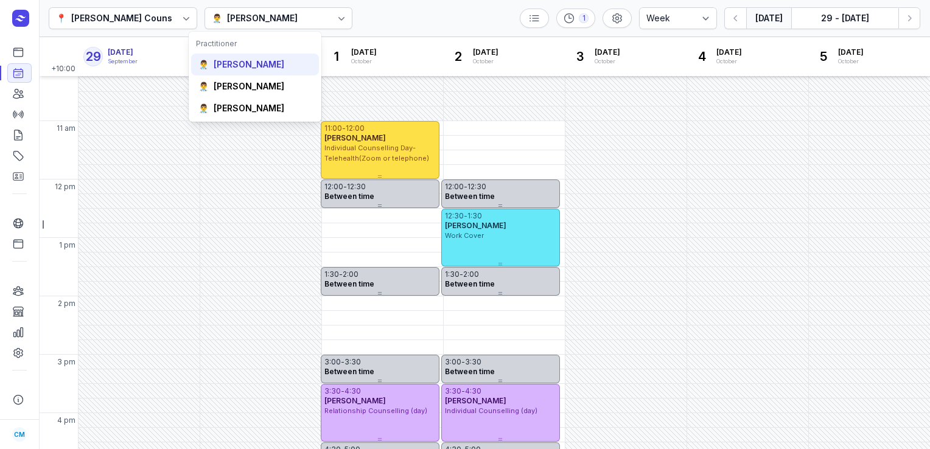
click at [261, 68] on div "[PERSON_NAME]" at bounding box center [249, 64] width 71 height 12
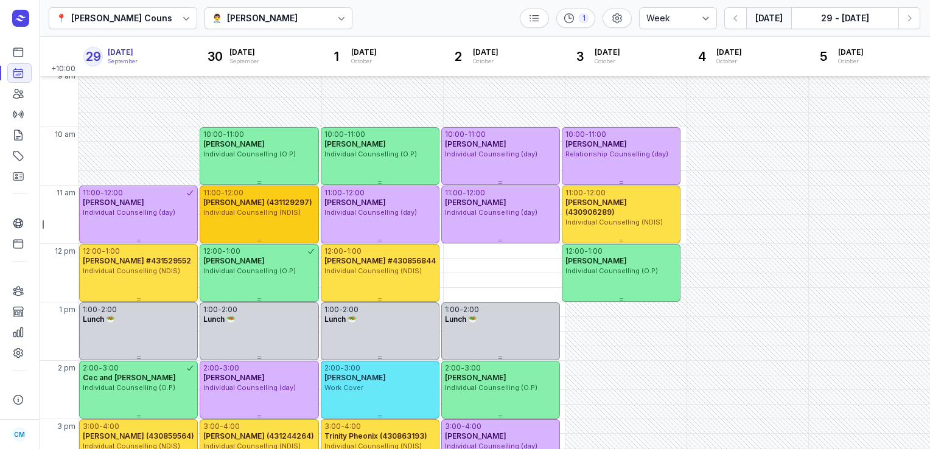
scroll to position [65, 0]
